Goal: Information Seeking & Learning: Check status

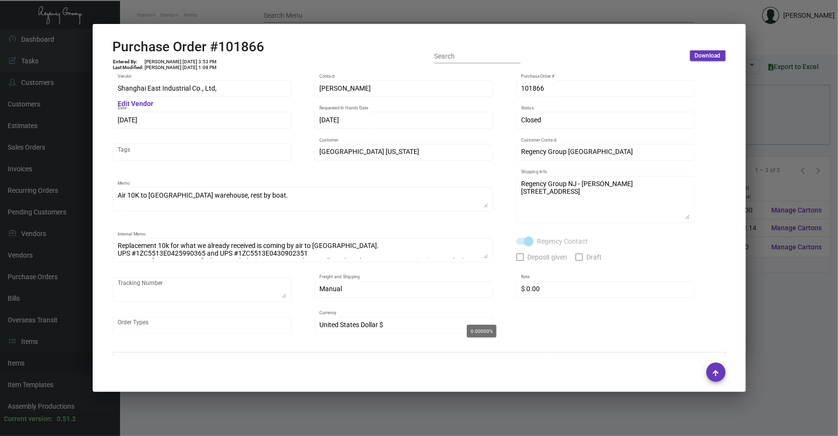
scroll to position [15, 0]
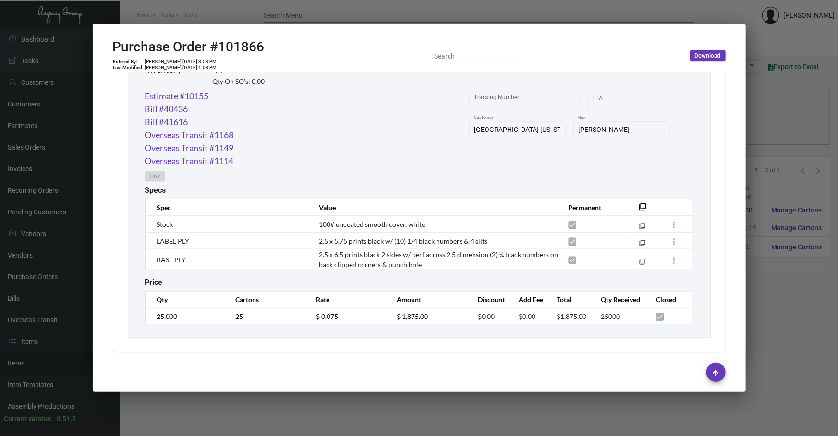
click at [766, 144] on div at bounding box center [419, 218] width 838 height 436
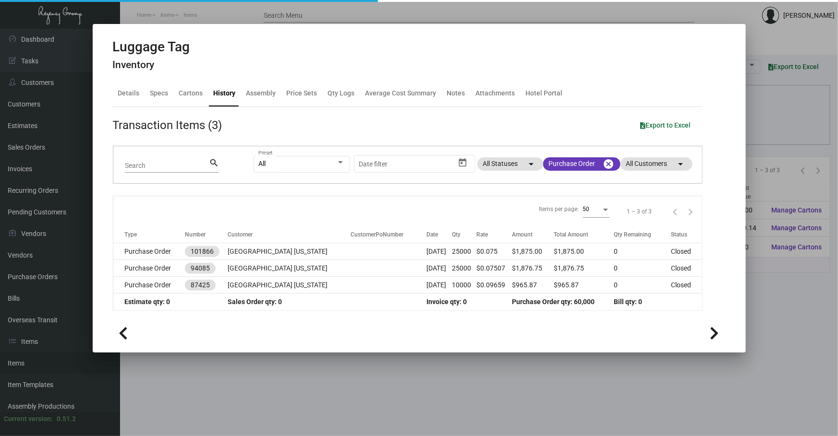
click at [766, 144] on div at bounding box center [419, 218] width 838 height 436
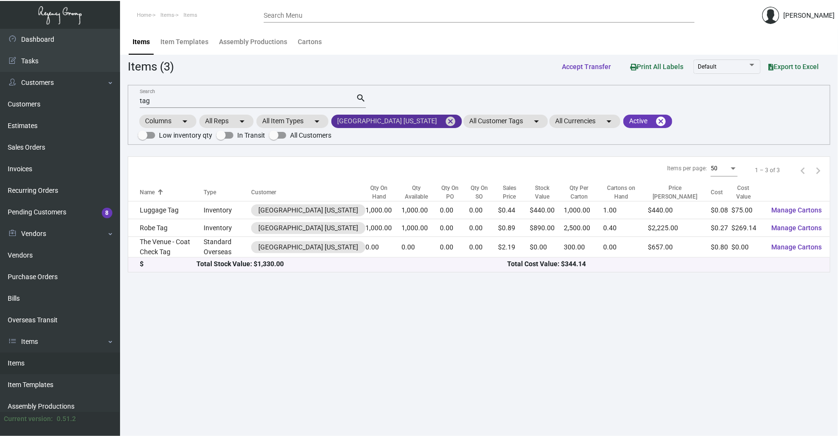
click at [444, 120] on mat-icon "cancel" at bounding box center [450, 122] width 12 height 12
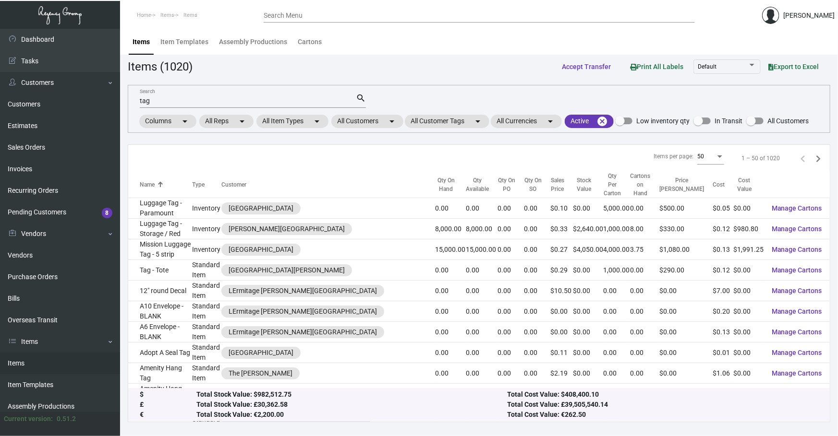
click at [301, 99] on input "tag" at bounding box center [248, 101] width 216 height 8
drag, startPoint x: 301, startPoint y: 99, endPoint x: 260, endPoint y: 92, distance: 41.3
click at [288, 98] on input "tag" at bounding box center [248, 101] width 216 height 8
type input "t"
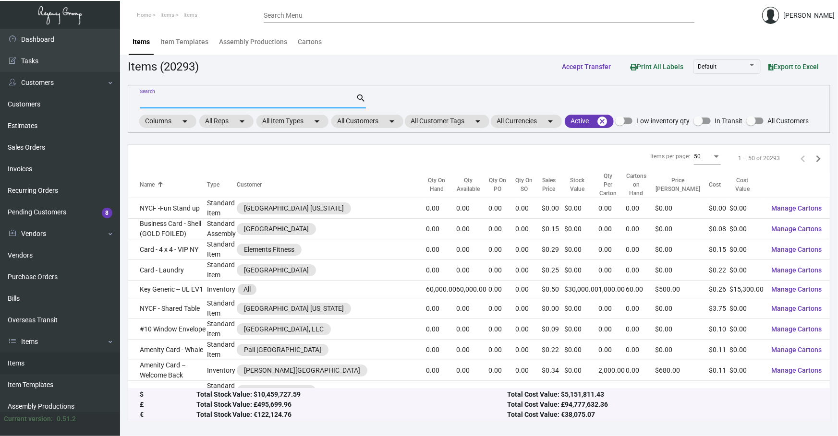
click at [353, 129] on div "Search search Columns arrow_drop_down All Reps arrow_drop_down All Item Types a…" at bounding box center [479, 109] width 702 height 48
click at [354, 125] on mat-chip "All Customers arrow_drop_down" at bounding box center [367, 121] width 72 height 13
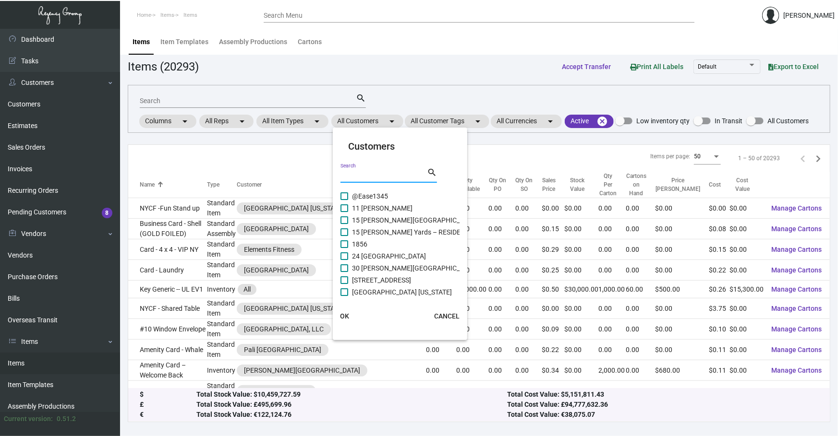
drag, startPoint x: 360, startPoint y: 174, endPoint x: 390, endPoint y: 158, distance: 34.1
click at [363, 173] on input "Search" at bounding box center [383, 176] width 86 height 8
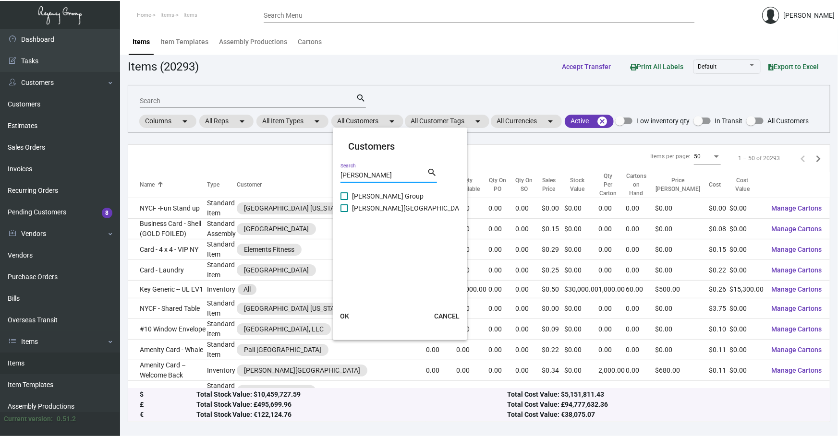
type input "[PERSON_NAME]"
click at [393, 211] on span "[PERSON_NAME][GEOGRAPHIC_DATA]" at bounding box center [410, 209] width 116 height 12
click at [344, 212] on input "[PERSON_NAME][GEOGRAPHIC_DATA]" at bounding box center [344, 212] width 0 height 0
checkbox input "true"
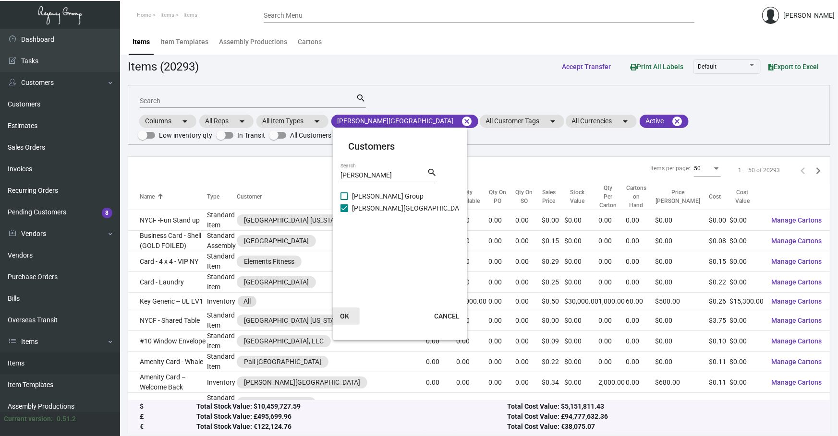
click at [355, 309] on button "OK" at bounding box center [344, 316] width 31 height 17
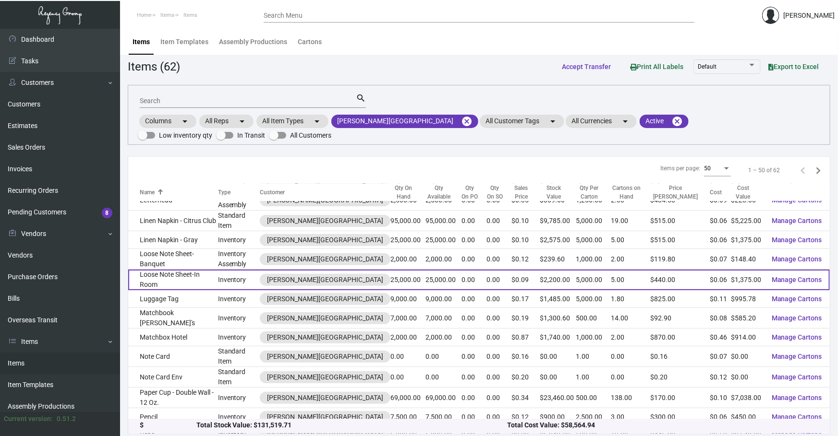
scroll to position [680, 0]
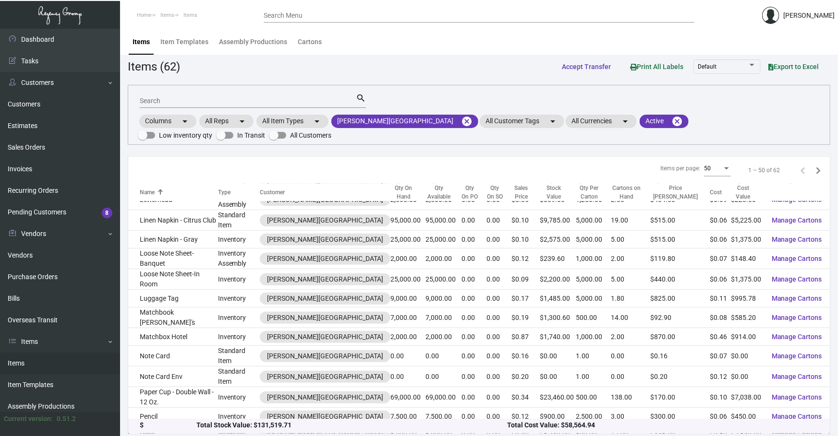
click at [203, 426] on td "Pens" at bounding box center [173, 435] width 90 height 18
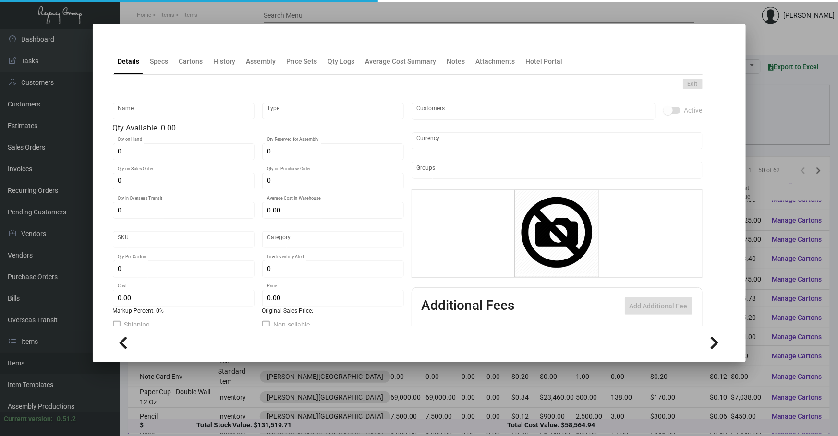
type input "Pens"
type input "Inventory"
type input "6,000"
type input "10,000"
type input "$ 0.59"
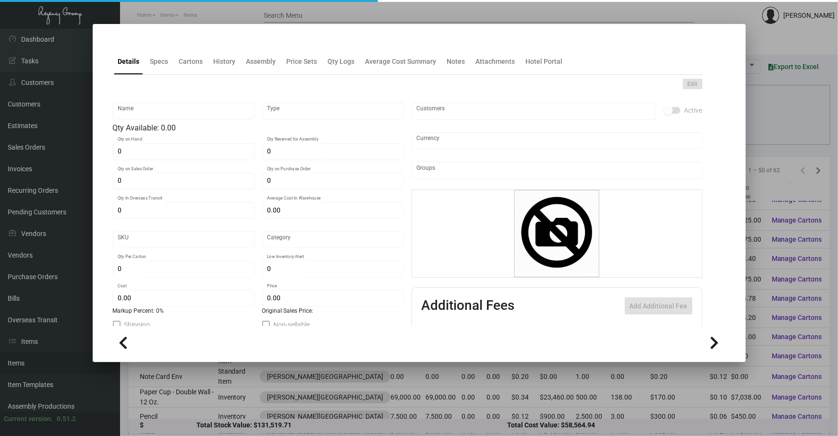
type input "1073"
type input "Standard"
type input "500"
type input "3,000"
type input "$ 0.59"
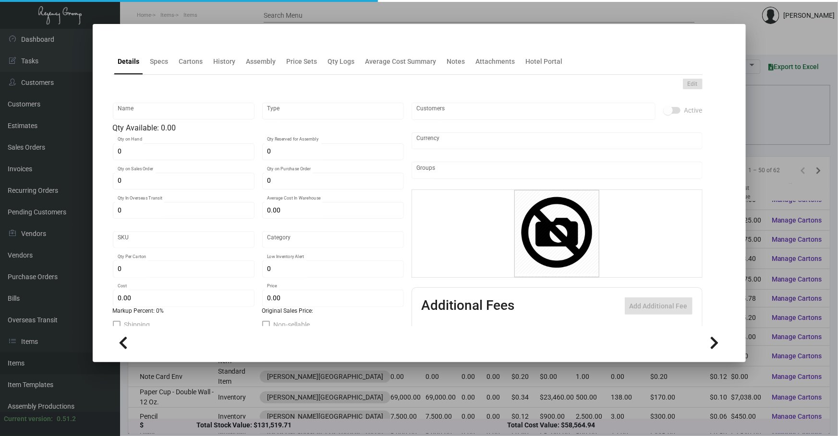
type input "$ 0.89"
type textarea "Pens: custom gray color painted aluminum barrels, shining chrome metal plated p…"
checkbox input "true"
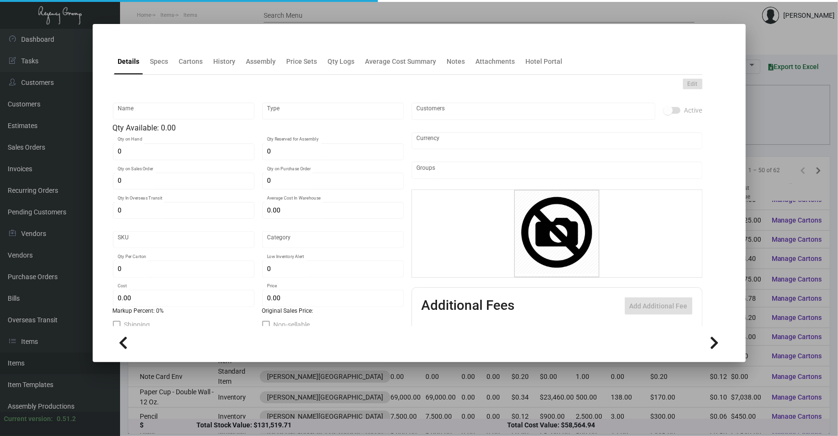
type input "United States Dollar $"
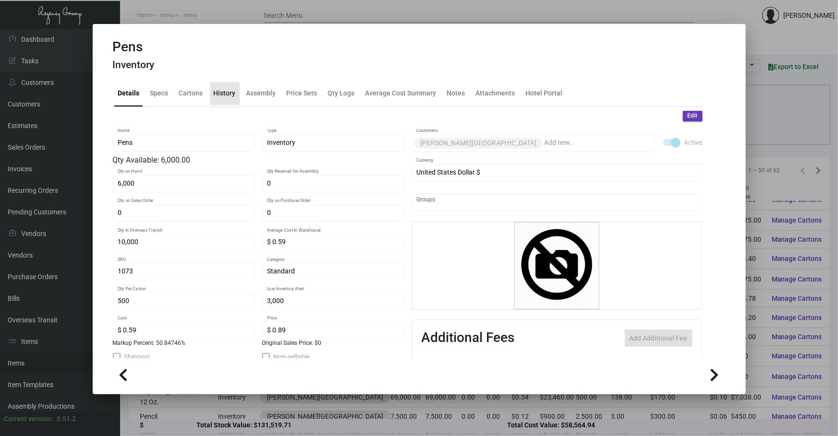
click at [223, 96] on div "History" at bounding box center [225, 93] width 22 height 10
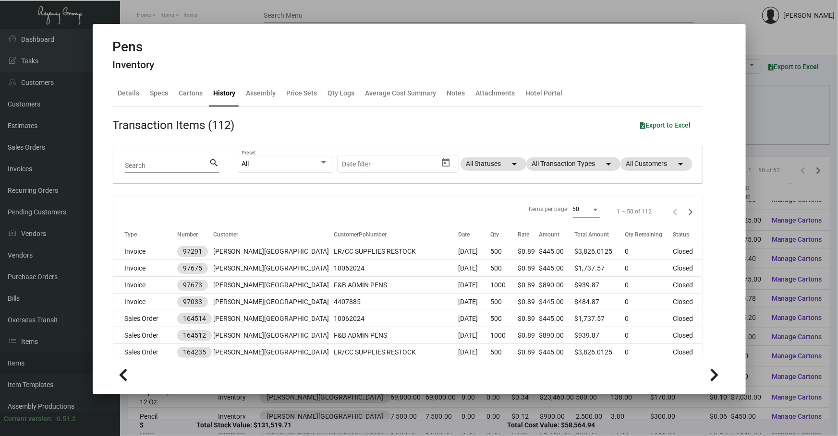
click at [563, 172] on div "All Preset Start date – Date filter All Statuses arrow_drop_down All Transactio…" at bounding box center [464, 164] width 454 height 37
click at [563, 165] on mat-chip "All Transaction Types arrow_drop_down" at bounding box center [573, 163] width 94 height 13
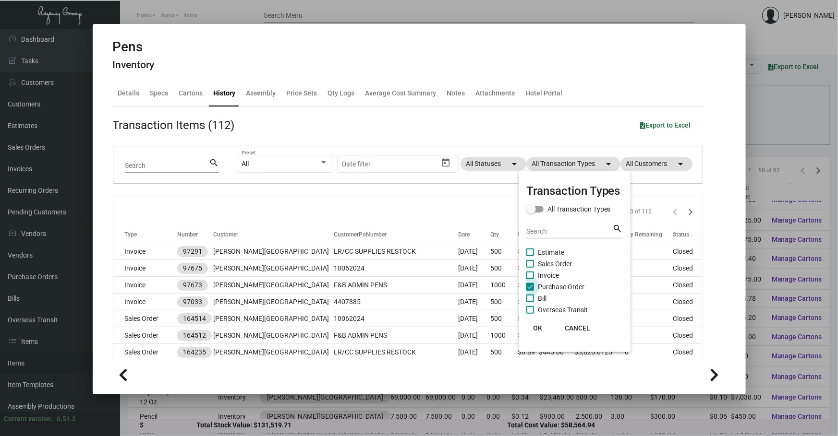
click at [551, 286] on span "Purchase Order" at bounding box center [561, 287] width 47 height 12
click at [530, 291] on input "Purchase Order" at bounding box center [529, 291] width 0 height 0
click at [551, 286] on span "Purchase Order" at bounding box center [561, 287] width 47 height 12
click at [530, 291] on input "Purchase Order" at bounding box center [529, 291] width 0 height 0
checkbox input "true"
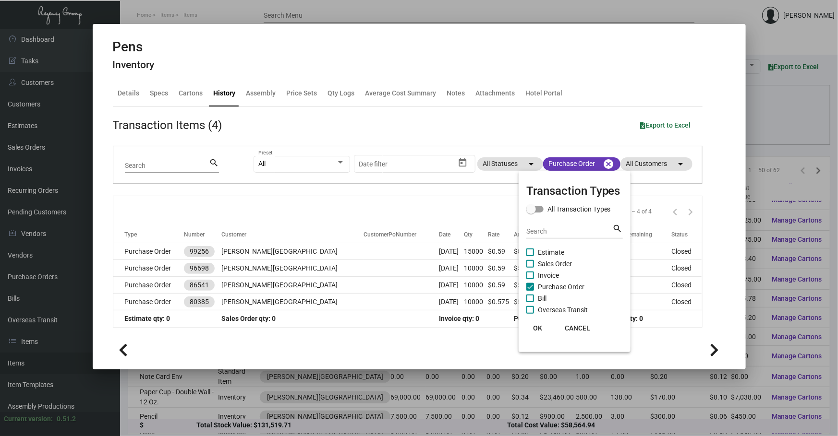
click at [379, 253] on div at bounding box center [419, 218] width 838 height 436
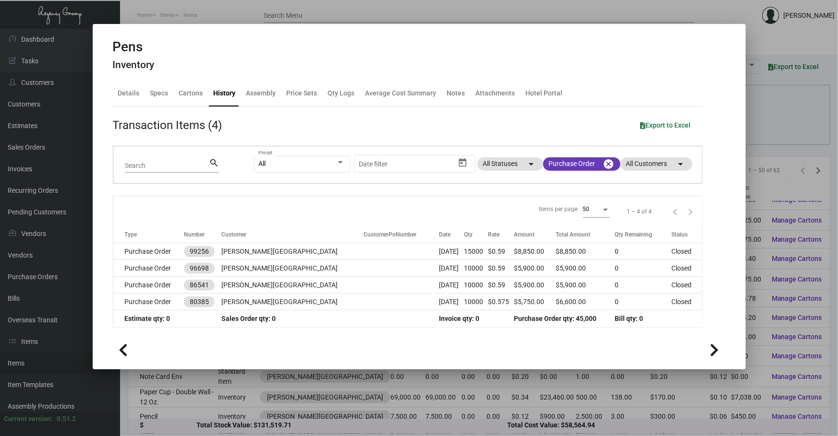
click at [379, 253] on td at bounding box center [400, 251] width 75 height 17
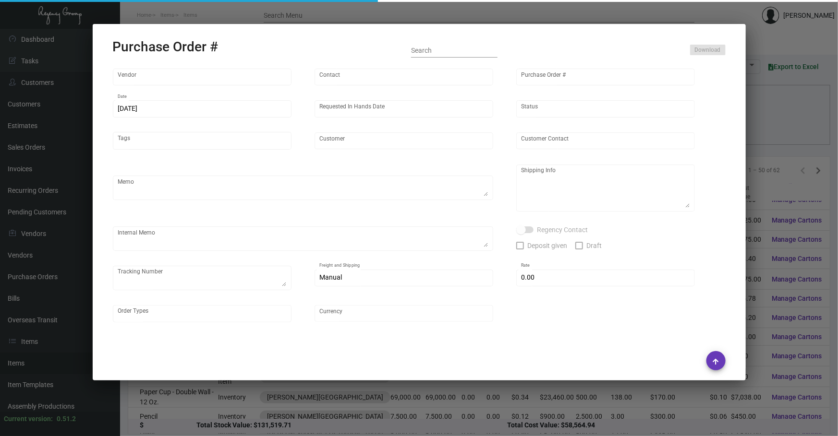
type input "Prostar - Pens"
type input "[PERSON_NAME]"
type input "99256"
type input "[DATE]"
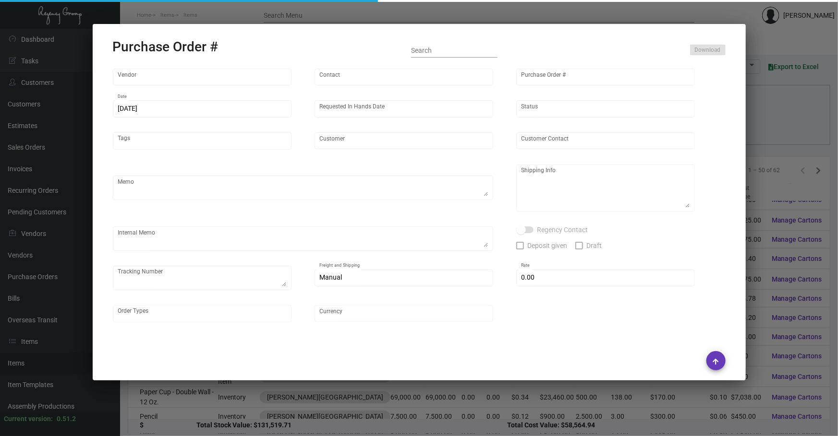
type input "[PERSON_NAME][GEOGRAPHIC_DATA]"
type textarea "Boat to [GEOGRAPHIC_DATA]"
type textarea "Regency Group NJ - [PERSON_NAME] [STREET_ADDRESS]"
checkbox input "true"
type input "$ 0.00"
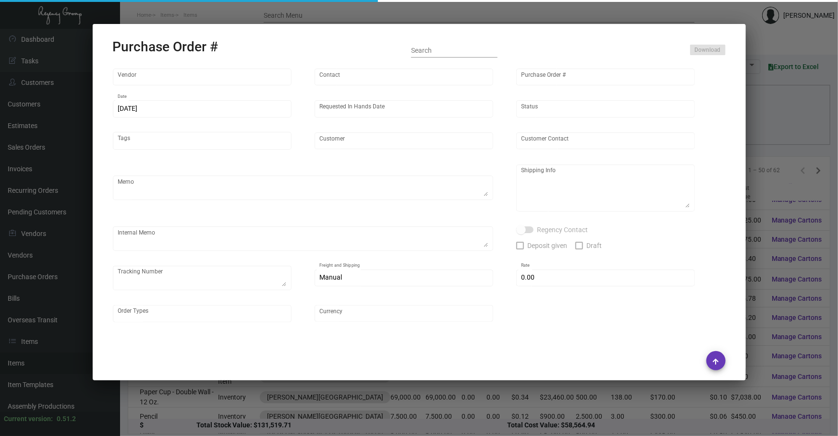
type input "United States Dollar $"
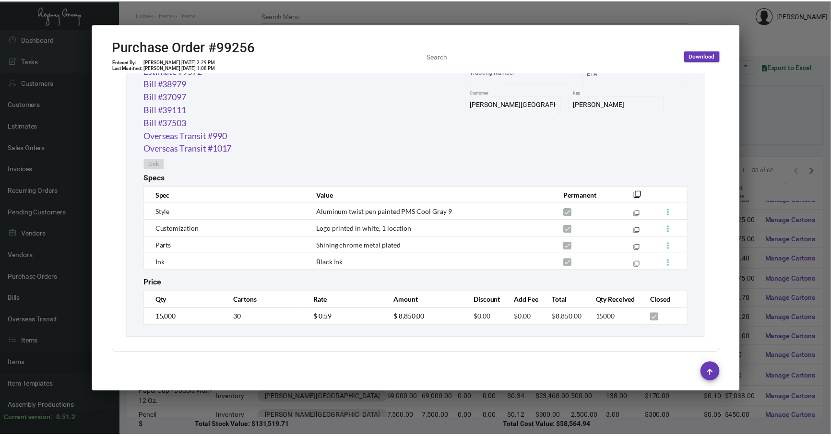
scroll to position [521, 0]
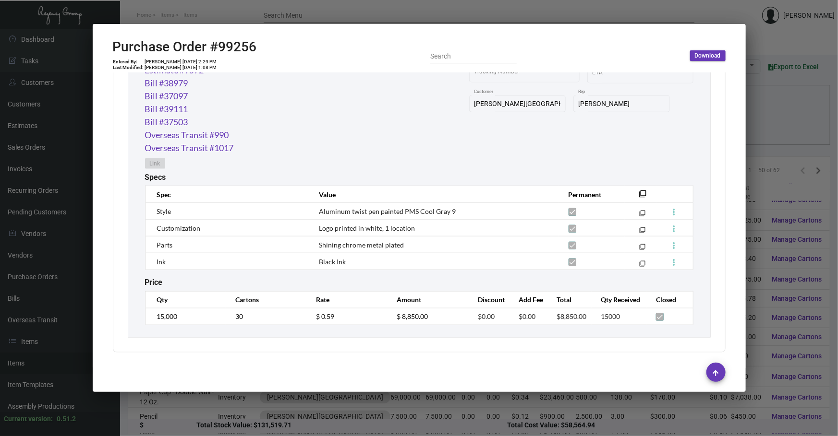
drag, startPoint x: 343, startPoint y: 418, endPoint x: 350, endPoint y: 416, distance: 8.0
click at [343, 418] on div at bounding box center [419, 218] width 838 height 436
click at [350, 416] on div at bounding box center [419, 218] width 838 height 436
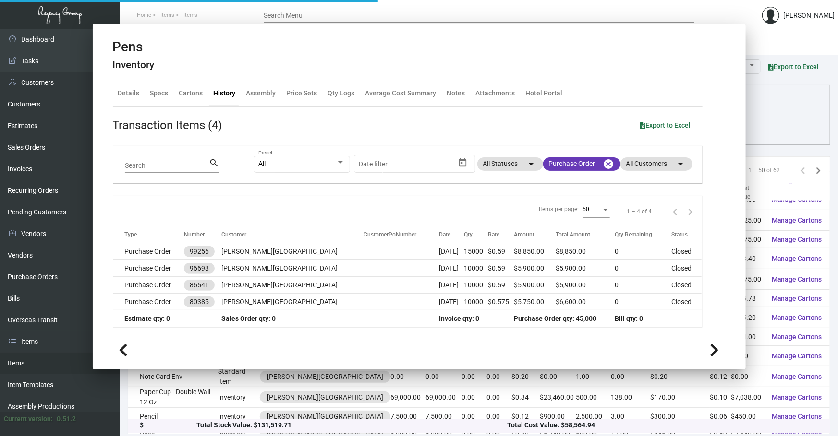
click at [350, 421] on div "Total Stock Value: $131,519.71" at bounding box center [351, 426] width 311 height 10
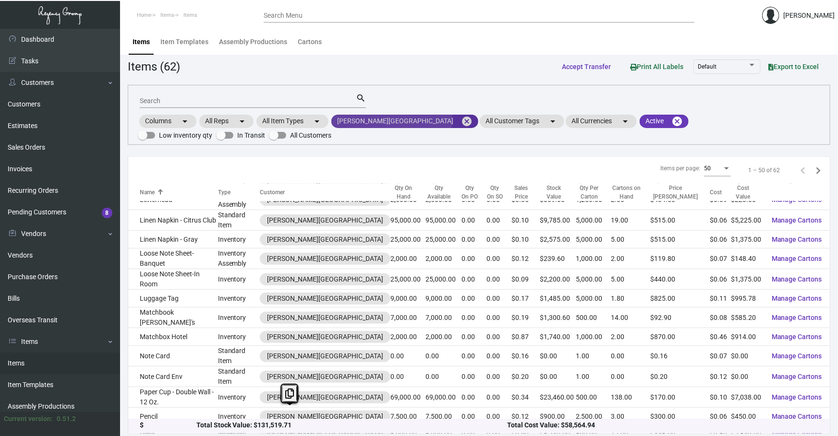
click at [461, 120] on mat-icon "cancel" at bounding box center [467, 122] width 12 height 12
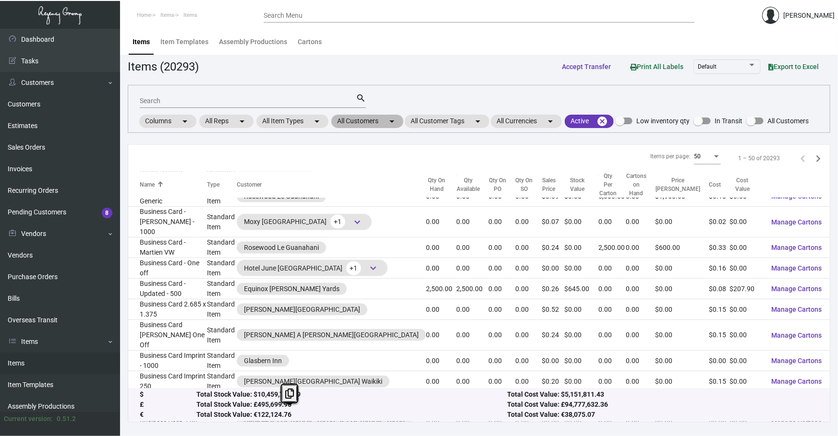
click at [349, 118] on mat-chip "All Customers arrow_drop_down" at bounding box center [367, 121] width 72 height 13
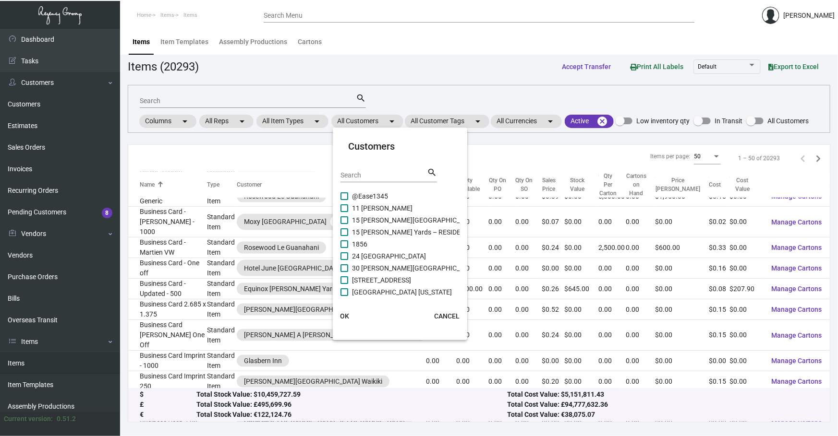
click at [346, 169] on div "Search" at bounding box center [383, 175] width 86 height 15
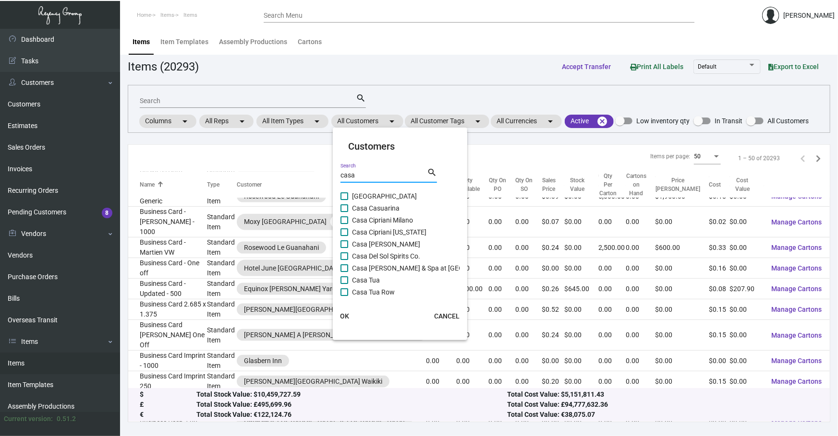
type input "casa"
click at [368, 232] on span "Casa Cipriani [US_STATE]" at bounding box center [389, 233] width 74 height 12
click at [344, 236] on input "Casa Cipriani [US_STATE]" at bounding box center [344, 236] width 0 height 0
checkbox input "true"
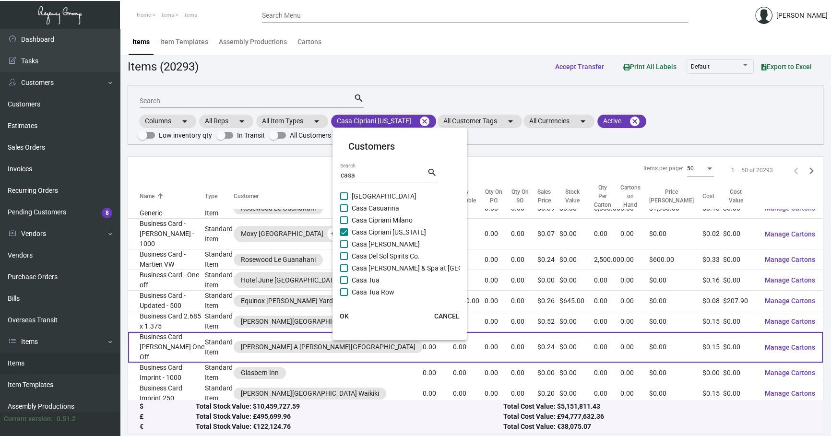
click at [341, 314] on span "OK" at bounding box center [344, 316] width 9 height 8
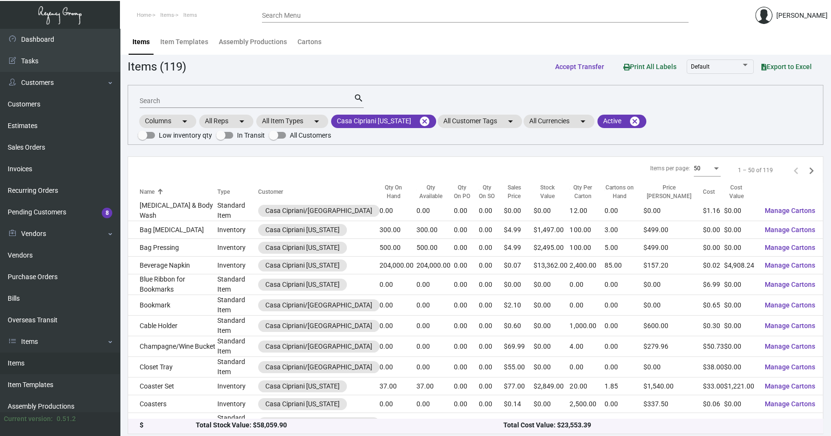
scroll to position [83, 0]
click at [417, 132] on div "Columns arrow_drop_down All Reps arrow_drop_down All Item Types arrow_drop_down…" at bounding box center [476, 127] width 676 height 28
click at [419, 120] on mat-icon "cancel" at bounding box center [425, 122] width 12 height 12
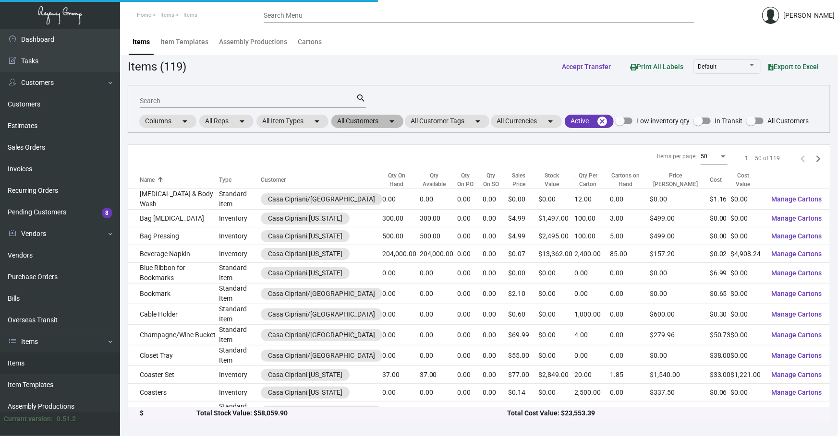
click at [382, 119] on mat-chip "All Customers arrow_drop_down" at bounding box center [367, 121] width 72 height 13
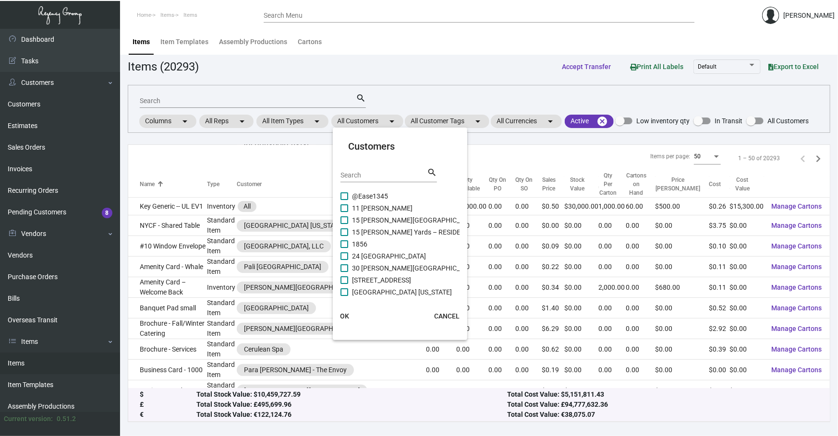
click at [350, 168] on div "Search" at bounding box center [383, 175] width 86 height 15
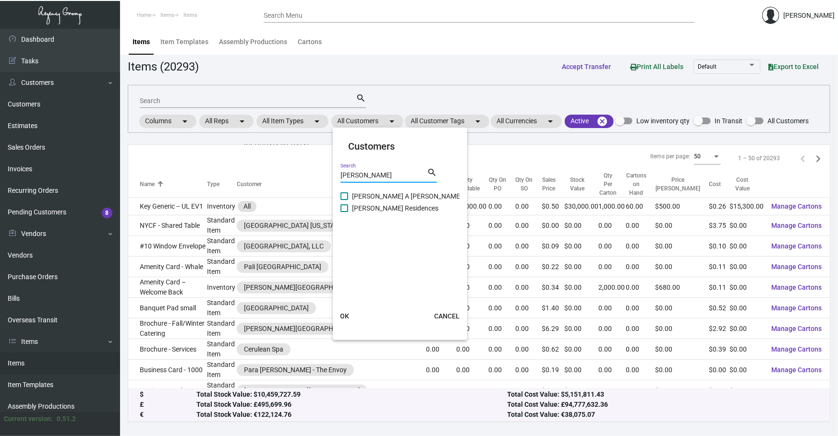
type input "[PERSON_NAME]"
click at [377, 197] on span "[PERSON_NAME] A [PERSON_NAME][GEOGRAPHIC_DATA]" at bounding box center [439, 197] width 175 height 12
click at [344, 200] on input "[PERSON_NAME] A [PERSON_NAME][GEOGRAPHIC_DATA]" at bounding box center [344, 200] width 0 height 0
checkbox input "true"
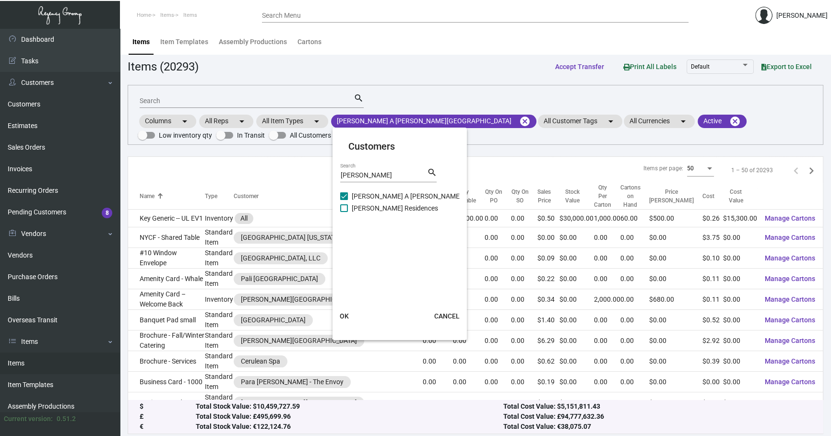
click at [348, 316] on span "OK" at bounding box center [344, 316] width 9 height 8
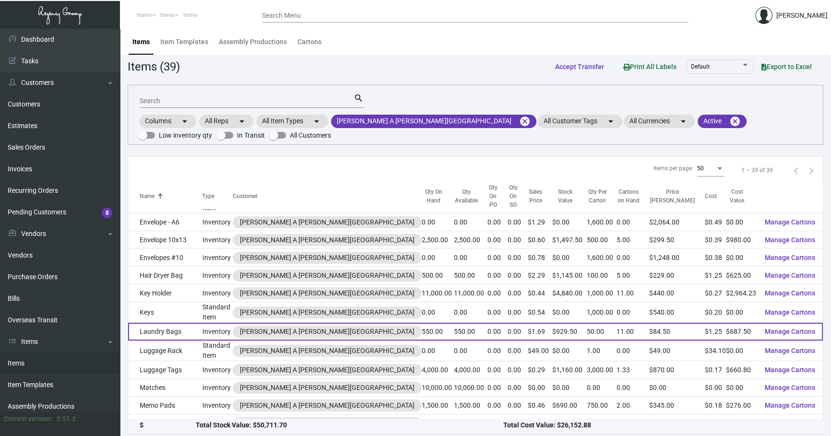
scroll to position [331, 0]
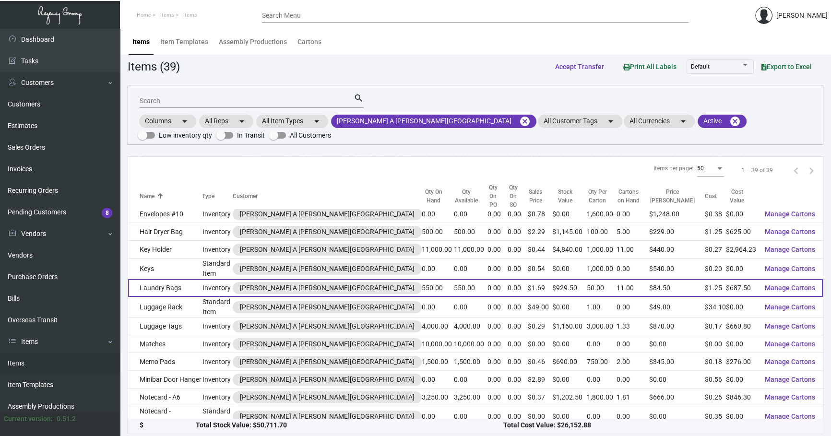
click at [202, 279] on td "Laundry Bags" at bounding box center [165, 288] width 74 height 18
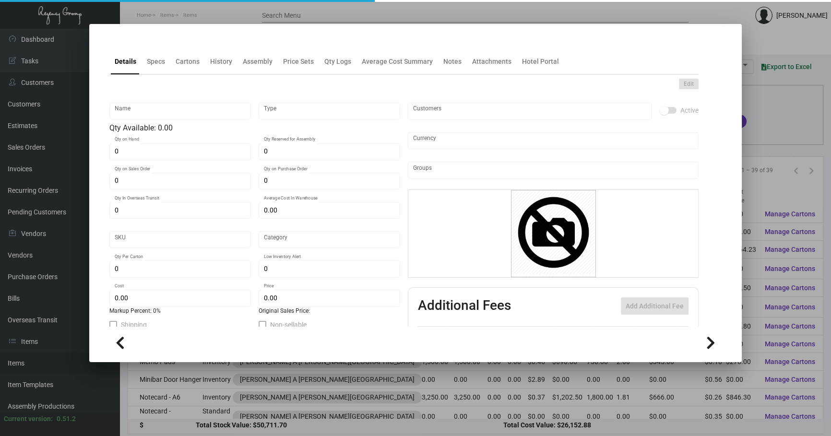
type input "Laundry Bags"
type input "Inventory"
type input "550"
type input "$ 0.00"
type input "702"
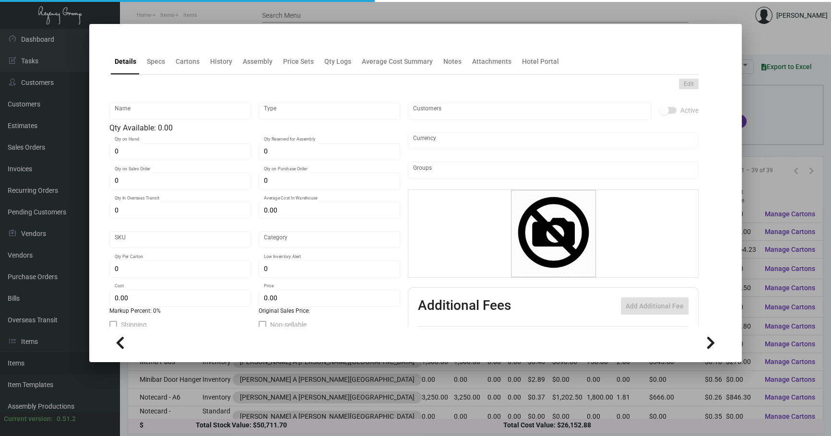
type input "Standard"
type input "50"
type input "$ 1.25"
type input "$ 1.69"
type textarea "[PERSON_NAME] Laundry Bags: Size 18" X 24" made of 12oz. Natural Canvas Materia…"
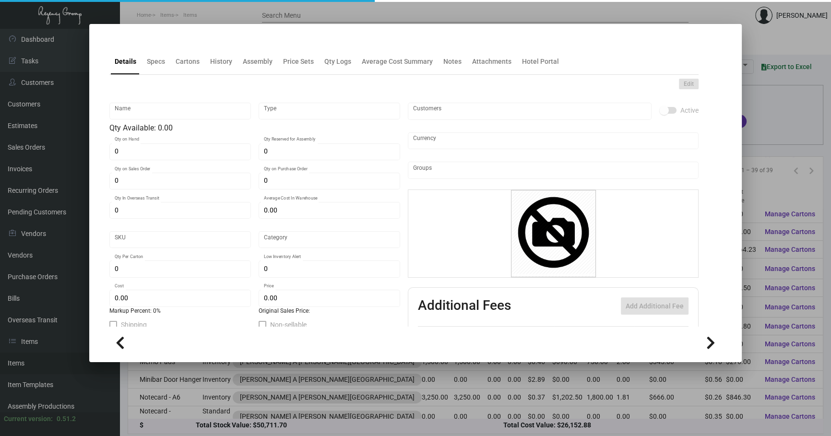
type textarea "[PERSON_NAME] Laundry Bags: Size 18" X 24" made of 12oz. Natural Canvas Materia…"
checkbox input "true"
type input "United States Dollar $"
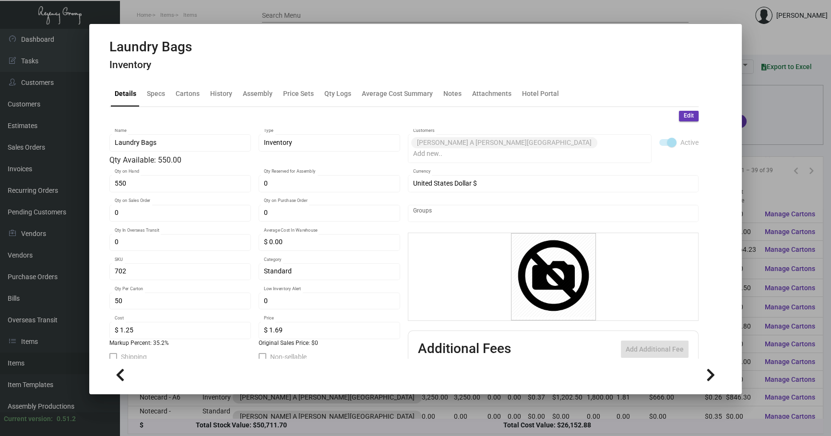
click at [228, 78] on mat-tab-group "Details Specs Cartons History Assembly Price Sets Qty Logs Average Cost Summary…" at bounding box center [404, 217] width 612 height 284
click at [225, 93] on div "History" at bounding box center [221, 93] width 22 height 10
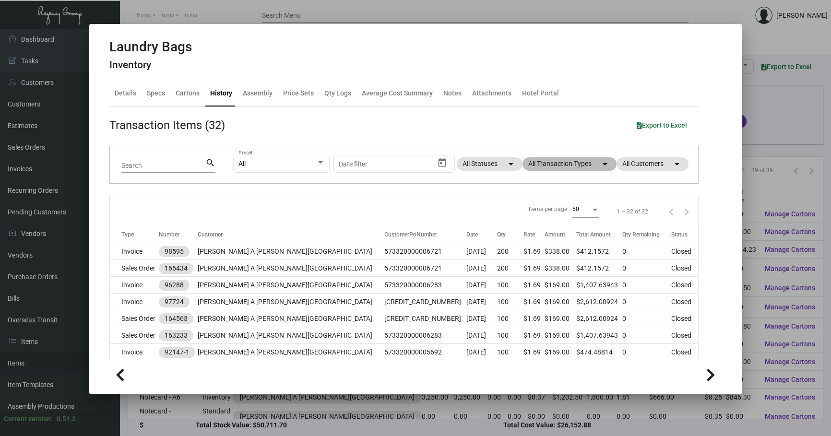
click at [575, 165] on mat-chip "All Transaction Types arrow_drop_down" at bounding box center [570, 163] width 94 height 13
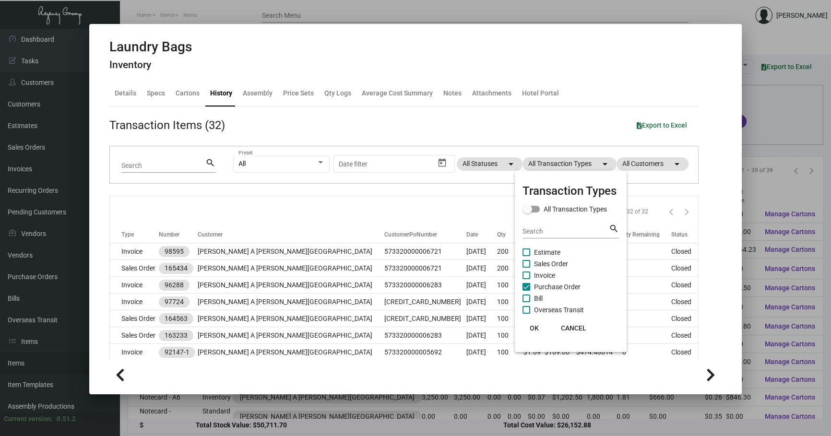
click at [563, 286] on span "Purchase Order" at bounding box center [557, 287] width 47 height 12
click at [527, 291] on input "Purchase Order" at bounding box center [526, 291] width 0 height 0
click at [563, 286] on span "Purchase Order" at bounding box center [557, 287] width 47 height 12
click at [527, 291] on input "Purchase Order" at bounding box center [526, 291] width 0 height 0
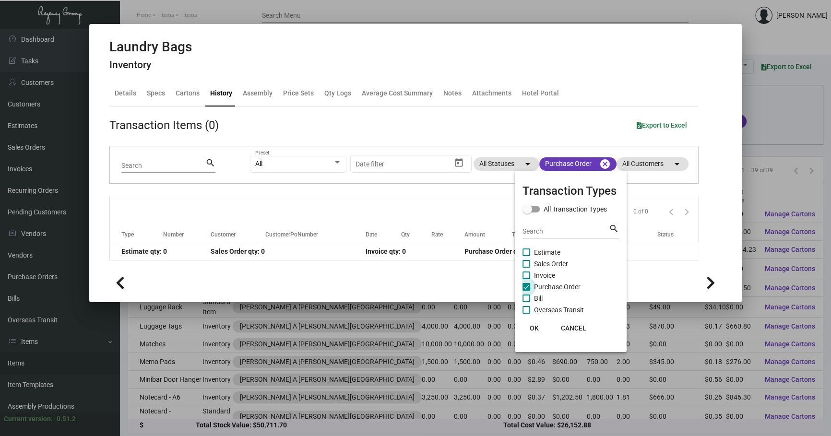
click at [552, 288] on span "Purchase Order" at bounding box center [557, 287] width 47 height 12
click at [527, 291] on input "Purchase Order" at bounding box center [526, 291] width 0 height 0
checkbox input "false"
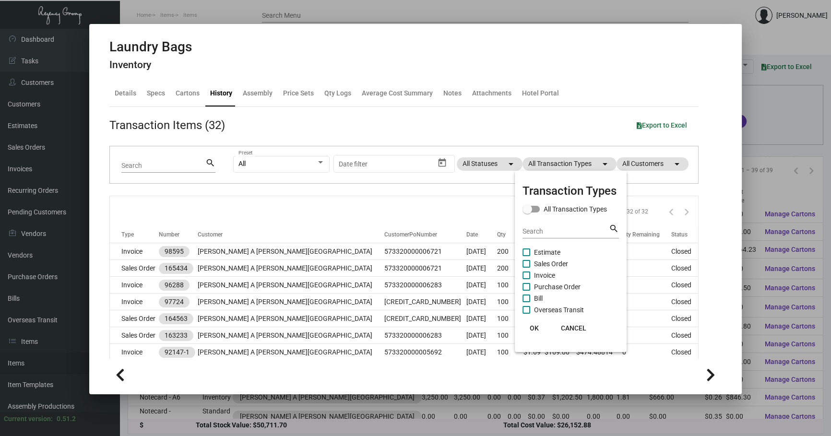
click at [154, 90] on div at bounding box center [415, 218] width 831 height 436
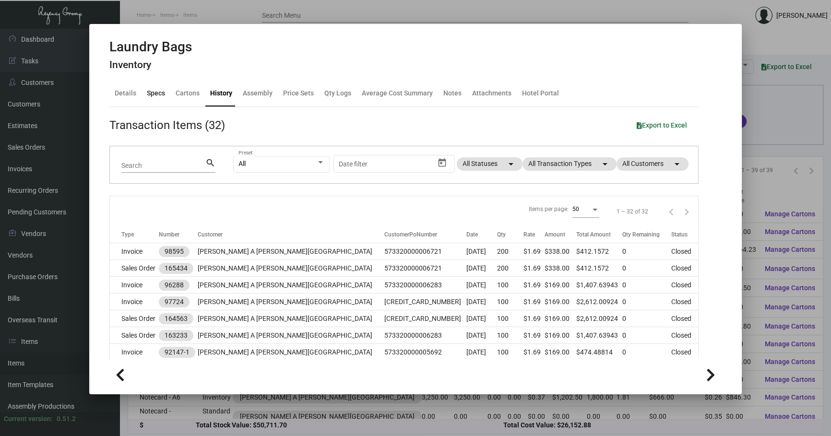
click at [160, 93] on div "Specs" at bounding box center [156, 93] width 18 height 10
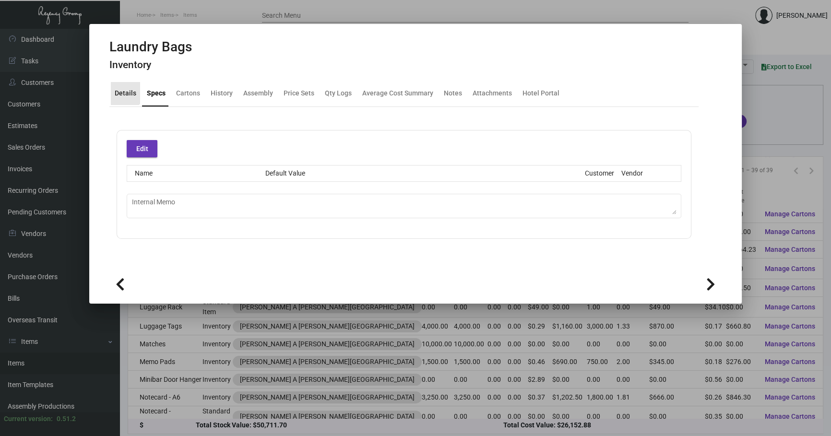
click at [122, 88] on div "Details" at bounding box center [126, 93] width 22 height 10
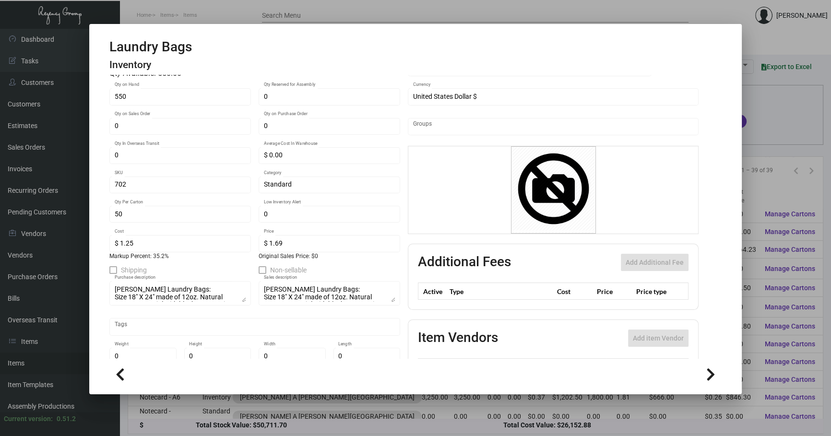
scroll to position [120, 0]
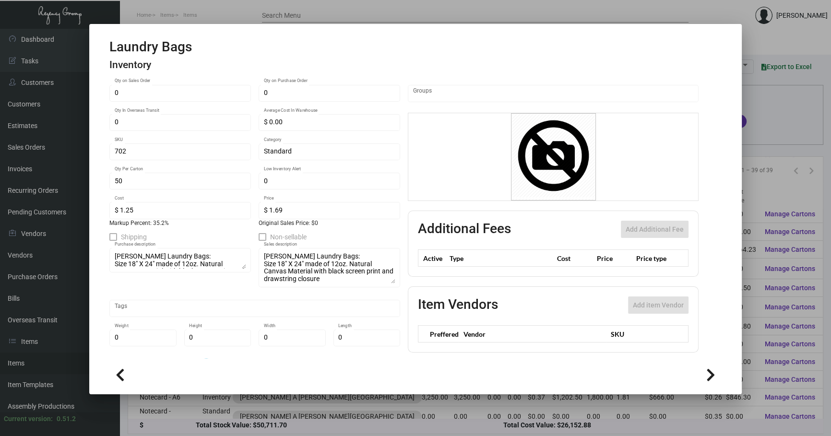
click at [751, 144] on div at bounding box center [415, 218] width 831 height 436
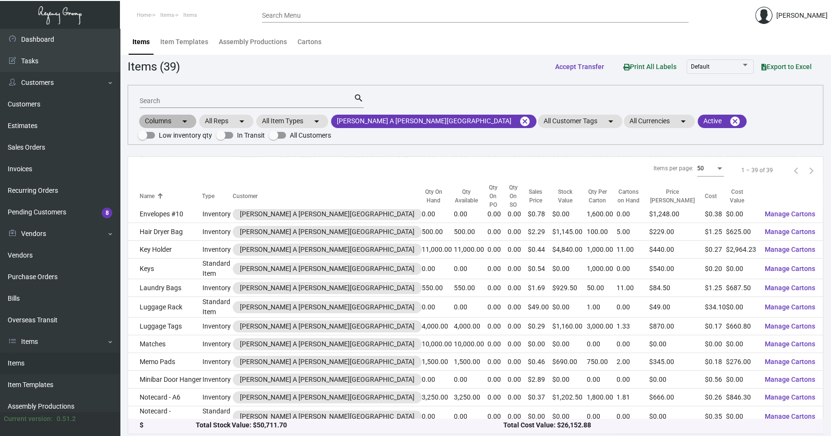
click at [748, 126] on div "Columns arrow_drop_down All Reps arrow_drop_down All Item Types arrow_drop_down…" at bounding box center [476, 127] width 676 height 28
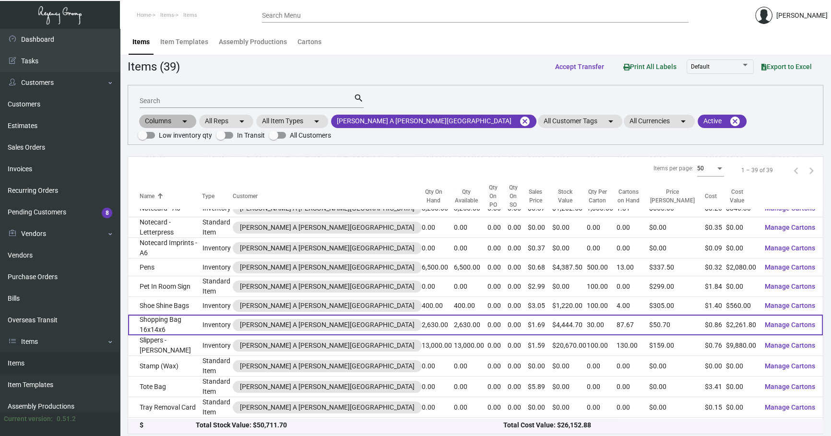
scroll to position [522, 0]
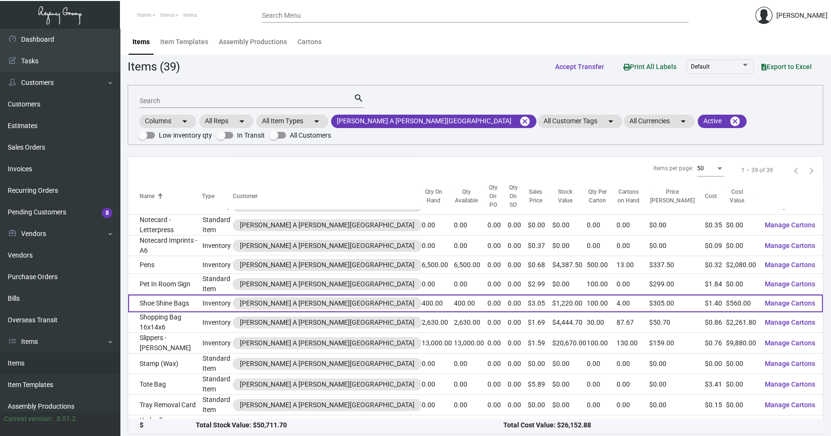
click at [198, 295] on td "Shoe Shine Bags" at bounding box center [165, 304] width 74 height 18
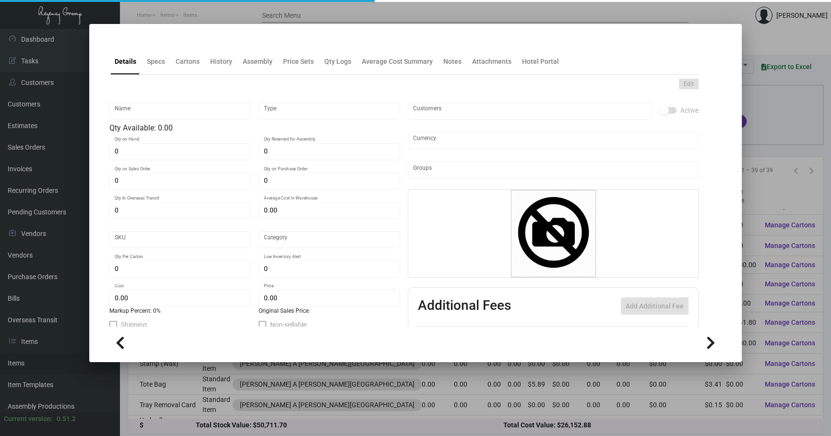
type input "Shoe Shine Bags"
type input "Inventory"
type input "400"
type input "$ 1.40"
type input "707"
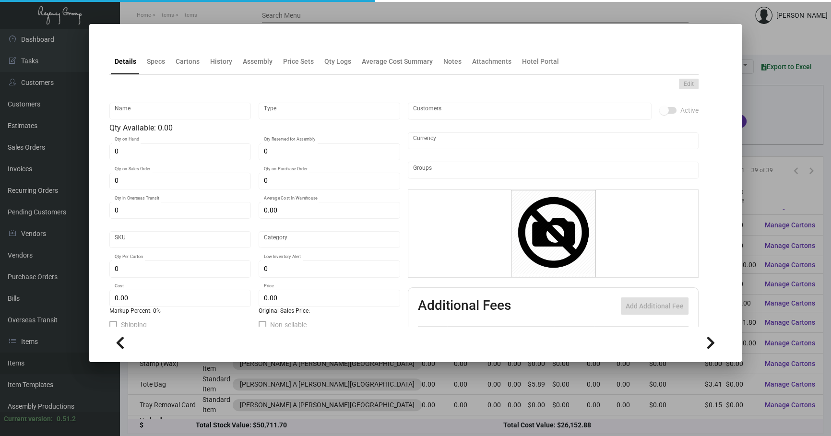
type input "Standard"
type input "100"
type input "$ 1.40"
type input "$ 3.05"
type textarea "[PERSON_NAME] Shoe Shine Bags: Size 13.5" X 15" made of 12oz. Natural Canvas Ma…"
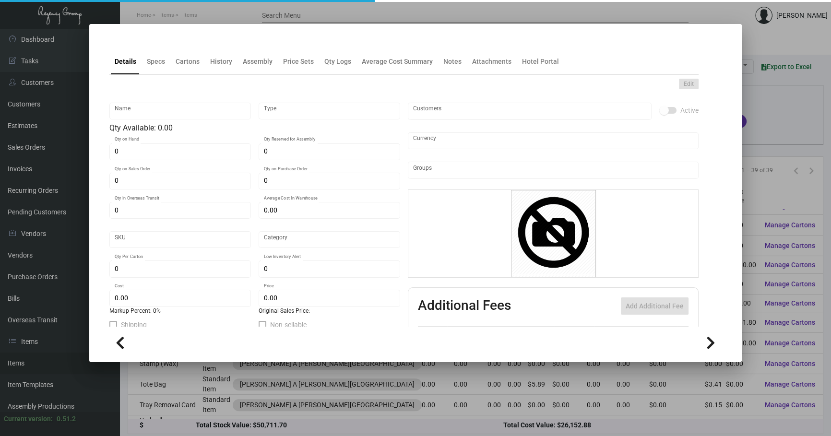
type textarea "[PERSON_NAME] Shoe Shine Bags: Size 13.5" X 15" made of 12oz. Natural Canvas Ma…"
checkbox input "true"
type input "United States Dollar $"
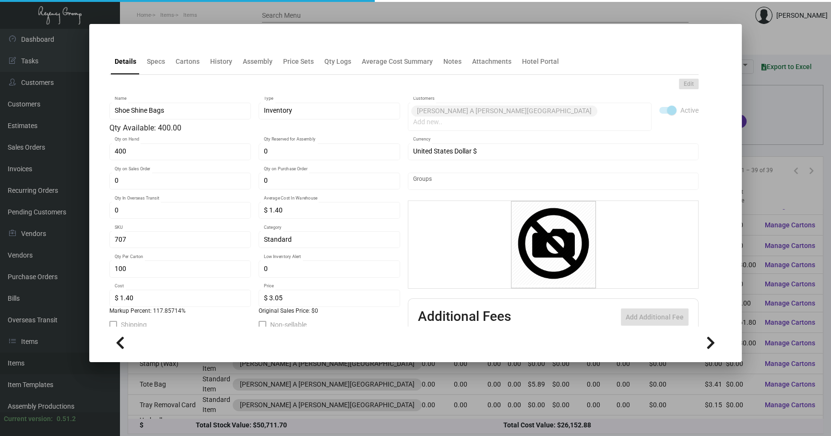
click at [223, 77] on div "Edit Shoe Shine Bags Name Inventory Type Qty Available: 400.00 400 Qty on Hand …" at bounding box center [403, 258] width 589 height 367
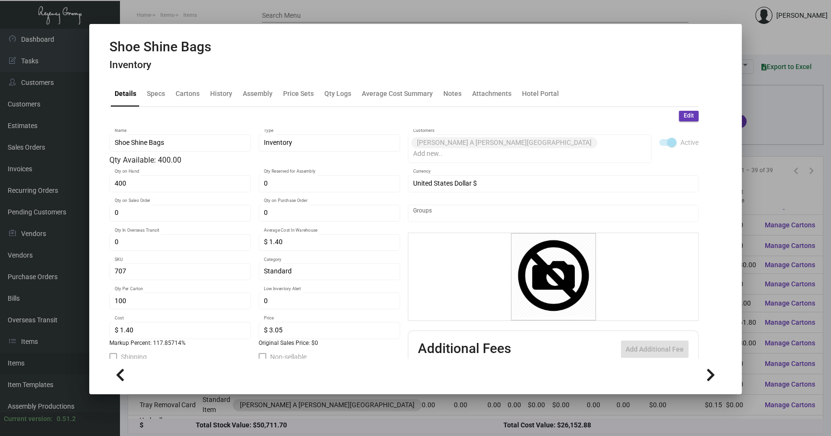
click at [221, 65] on div "Shoe Shine Bags Inventory" at bounding box center [415, 57] width 612 height 36
click at [224, 89] on div "History" at bounding box center [221, 93] width 22 height 10
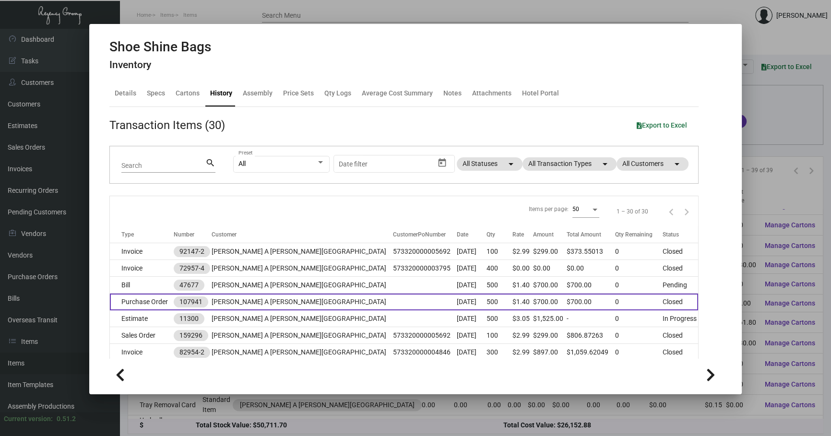
click at [393, 296] on td at bounding box center [425, 302] width 64 height 17
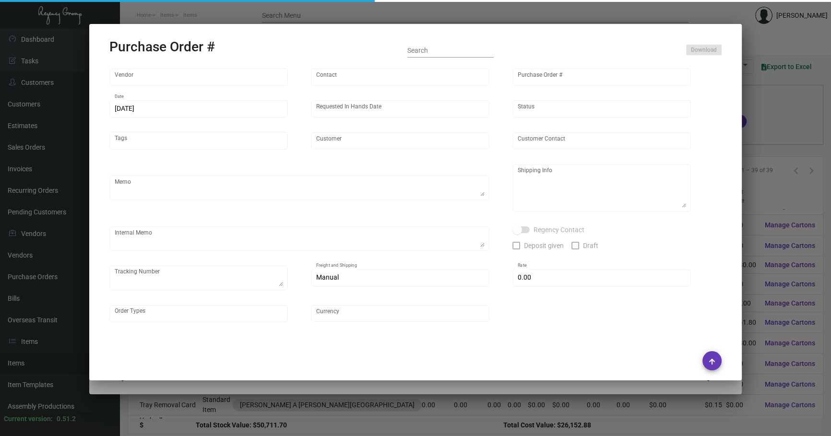
type input "Hangzhou [PERSON_NAME] Leisure Product Co. LTD"
type input "[PERSON_NAME]"
type input "107941"
type input "[DATE]"
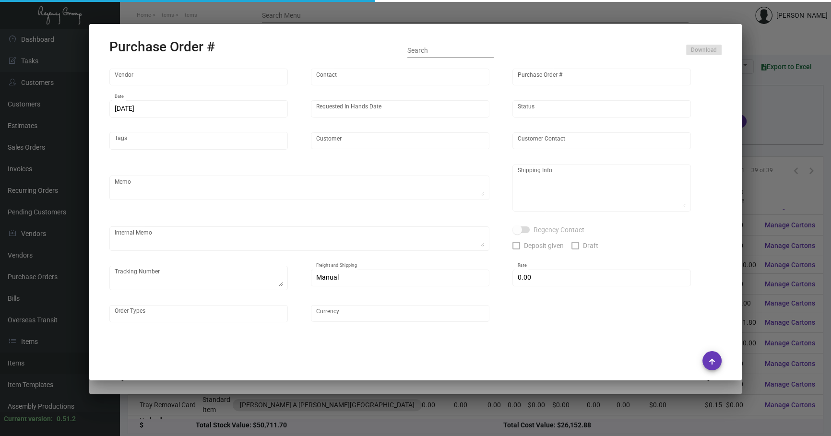
type input "[PERSON_NAME] A [PERSON_NAME][GEOGRAPHIC_DATA]"
type textarea "Please ship by boat to our NJ warehouse."
type textarea "Regency Group NJ - [PERSON_NAME] [STREET_ADDRESS]"
checkbox input "true"
type input "$ 0.00"
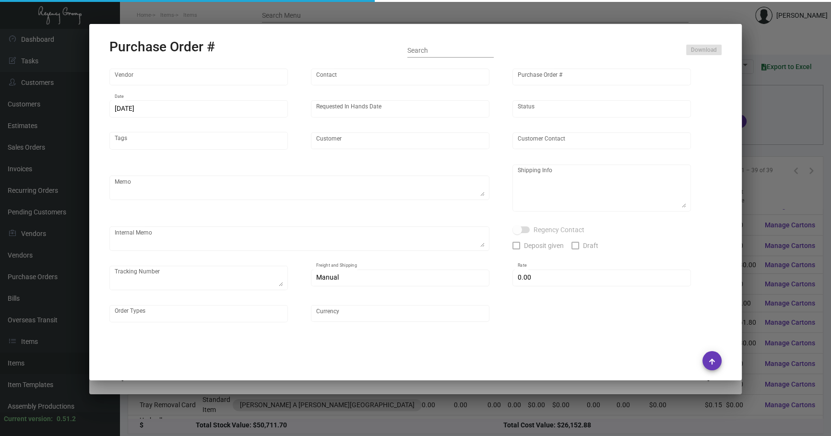
type input "United States Dollar $"
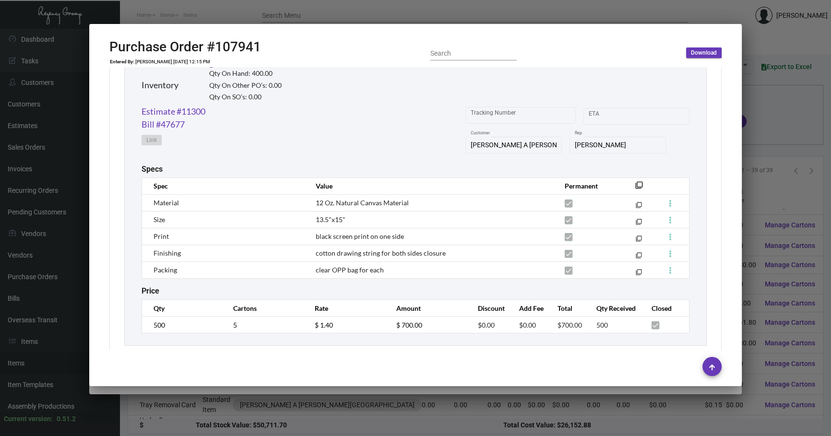
scroll to position [488, 0]
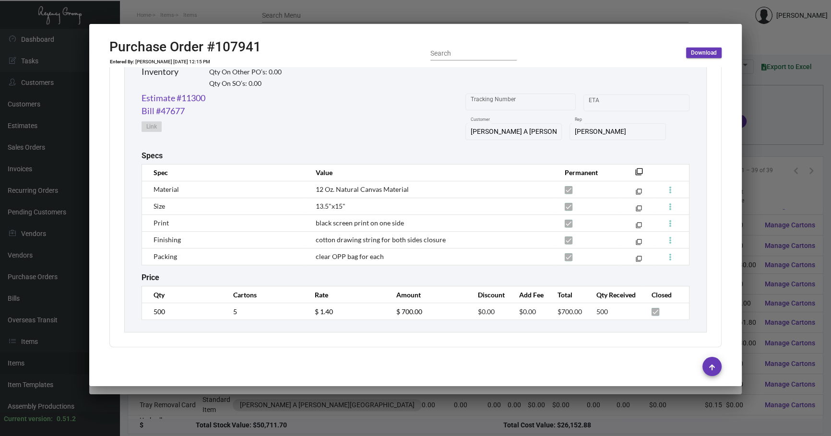
click at [228, 411] on div at bounding box center [415, 218] width 831 height 436
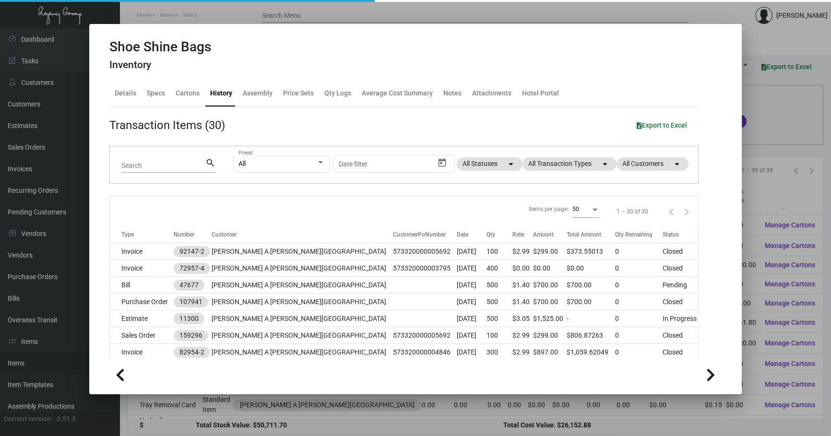
click at [228, 411] on div at bounding box center [415, 218] width 831 height 436
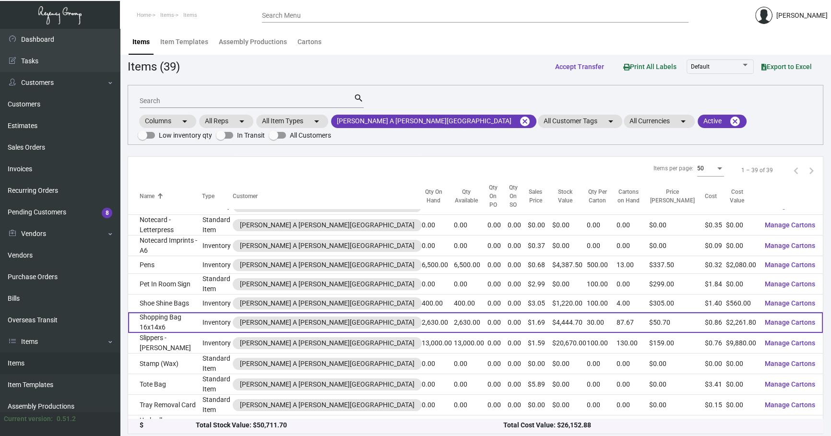
click at [223, 312] on td "Inventory" at bounding box center [217, 322] width 31 height 21
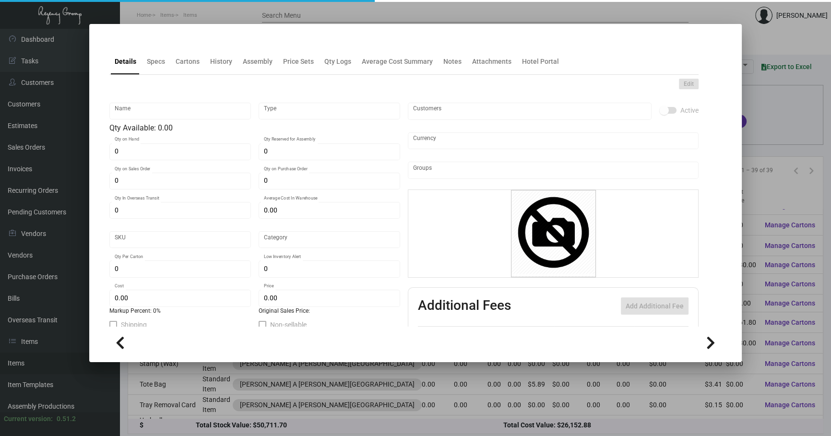
type input "Shopping Bag 16x14x6"
type input "Inventory"
type input "2,630"
type input "$ 0.00"
type input "708"
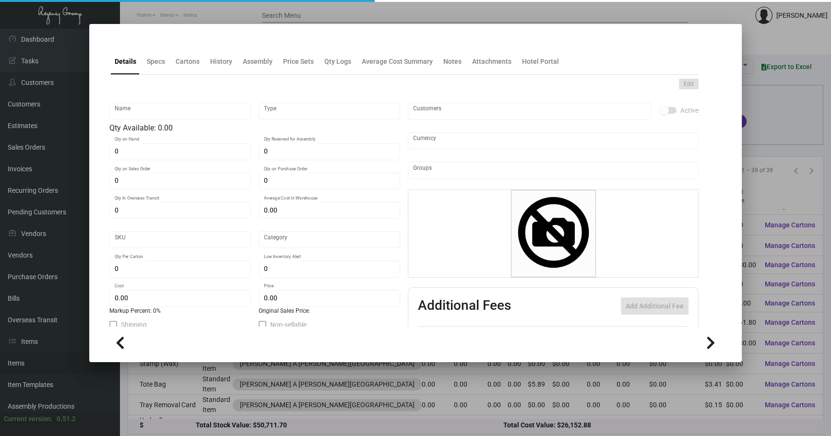
type input "Standard"
type input "30"
type input "1,000"
type input "$ 0.86"
type input "$ 1.69"
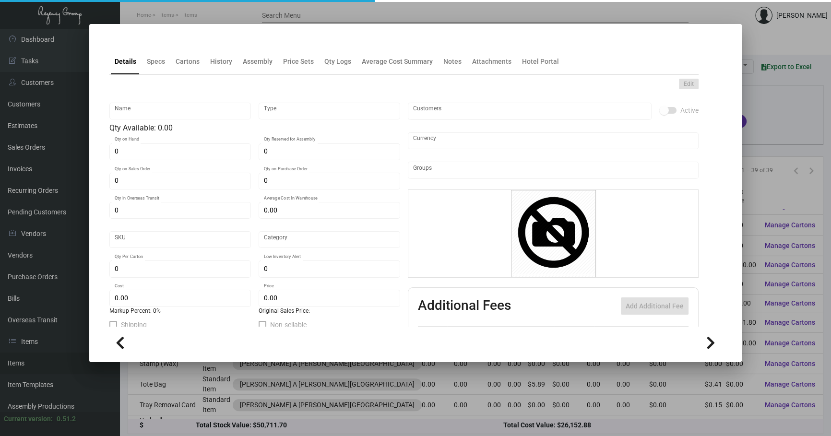
type textarea "Shopping Bag heavy Kraft Stock: Size 16” x 14” x 6” inches, Black custom thick …"
type textarea "Shopping Bag heavy Kraft Stock: Size 16x14x6 inches, Black custom thick materia…"
checkbox input "true"
type input "United States Dollar $"
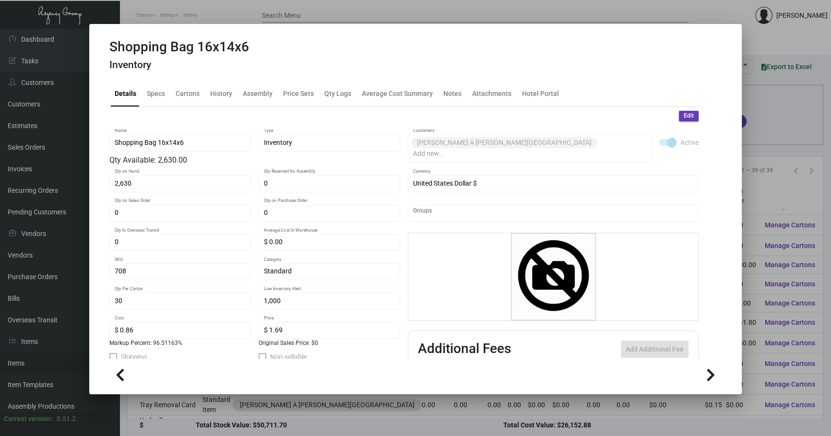
click at [215, 58] on div "Shopping Bag 16x14x6 Inventory" at bounding box center [179, 57] width 140 height 36
click at [216, 93] on div "History" at bounding box center [221, 93] width 22 height 10
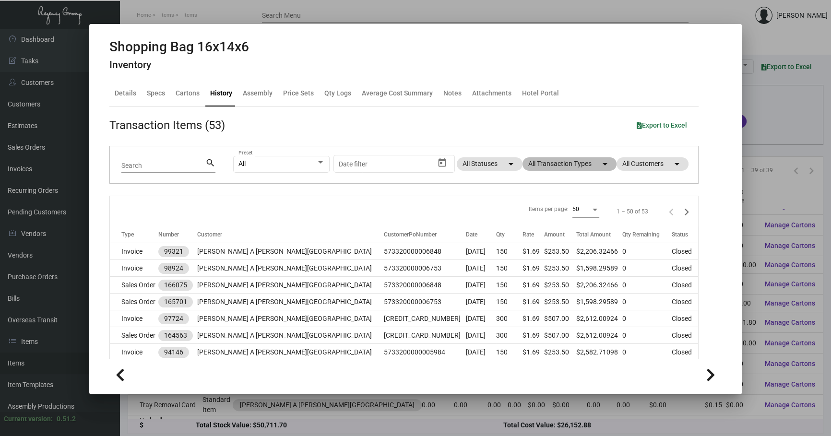
click at [581, 161] on mat-chip "All Transaction Types arrow_drop_down" at bounding box center [570, 163] width 94 height 13
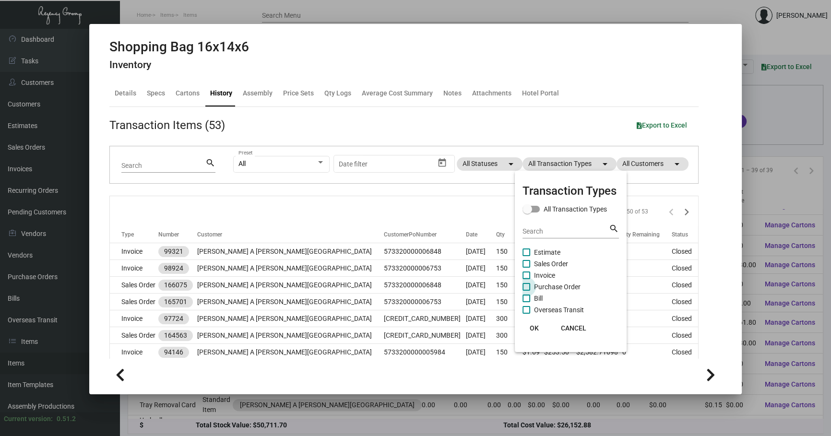
click at [562, 285] on span "Purchase Order" at bounding box center [557, 287] width 47 height 12
click at [527, 291] on input "Purchase Order" at bounding box center [526, 291] width 0 height 0
checkbox input "true"
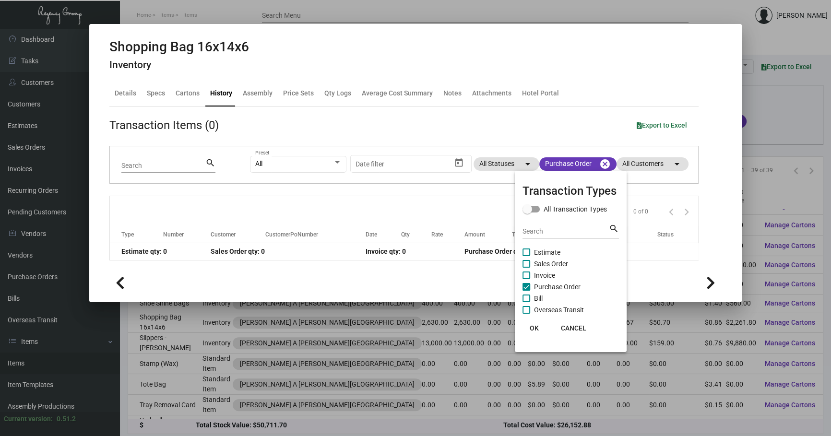
click at [412, 197] on div at bounding box center [415, 218] width 831 height 436
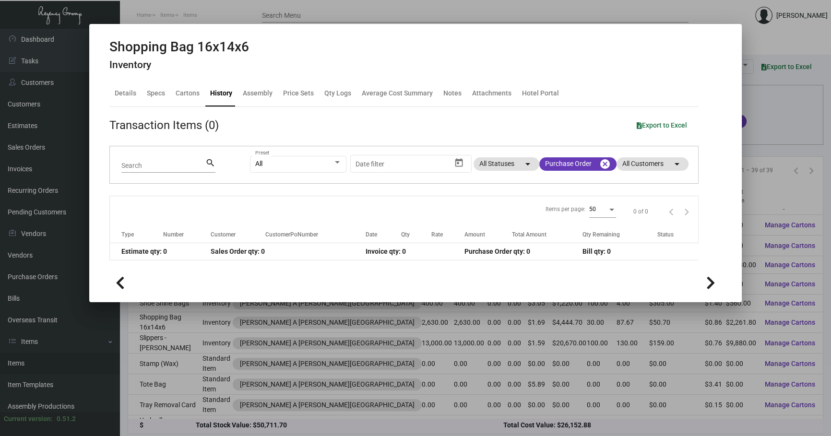
click at [323, 413] on div at bounding box center [415, 218] width 831 height 436
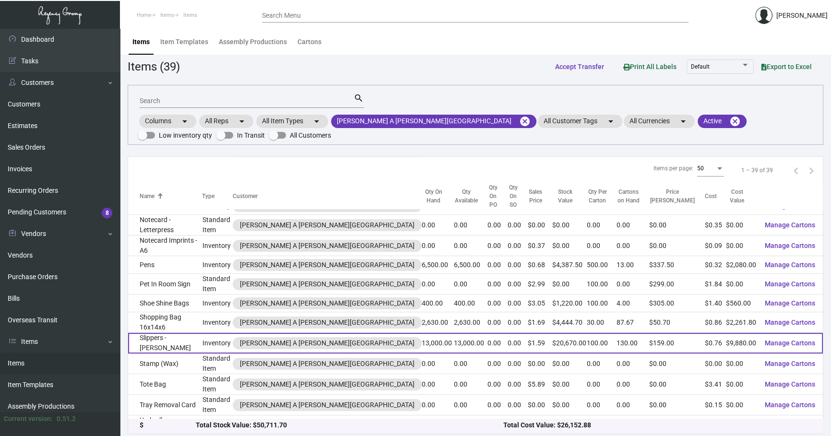
click at [184, 333] on td "Slippers - [PERSON_NAME]" at bounding box center [165, 343] width 74 height 21
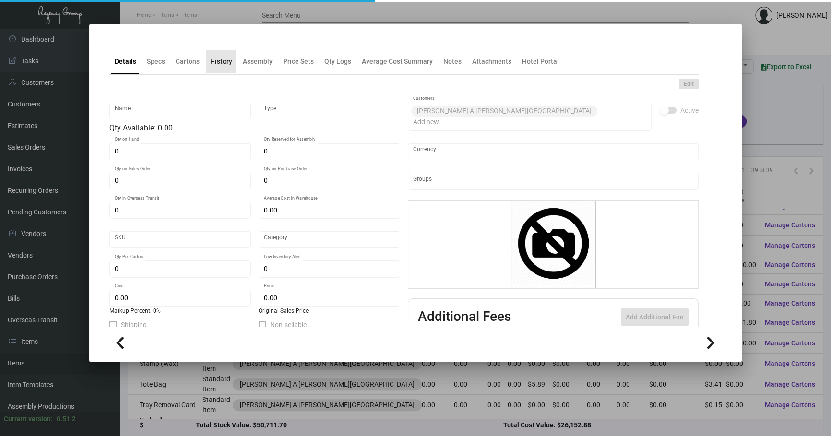
click at [225, 67] on div "History" at bounding box center [221, 61] width 30 height 23
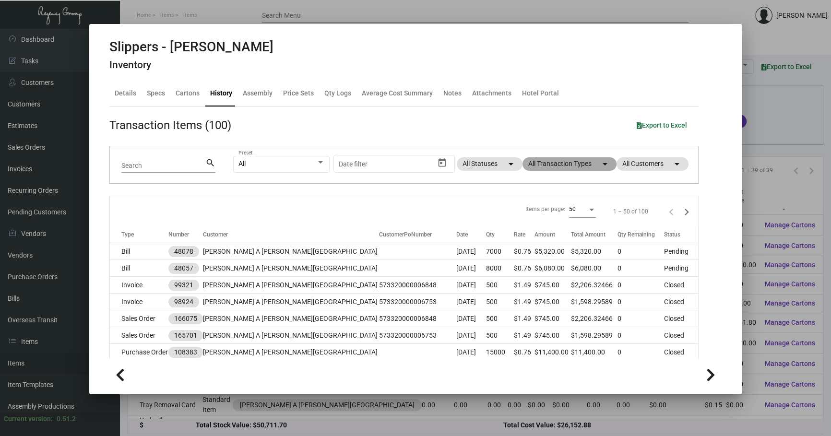
click at [584, 164] on mat-chip "All Transaction Types arrow_drop_down" at bounding box center [570, 163] width 94 height 13
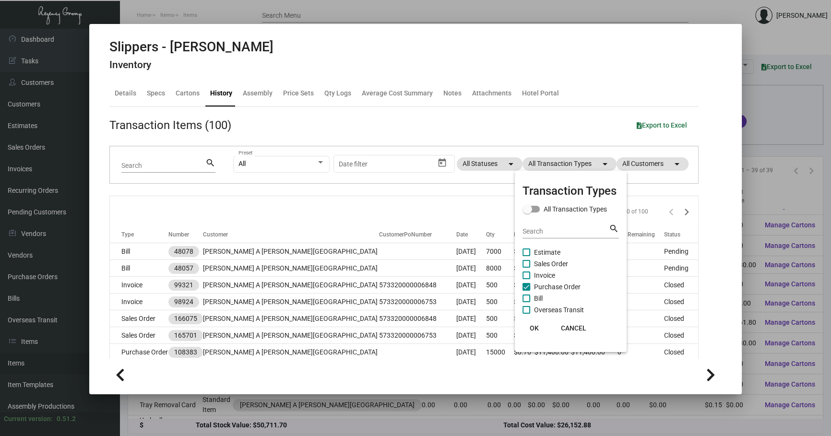
click at [548, 287] on span "Purchase Order" at bounding box center [557, 287] width 47 height 12
click at [527, 291] on input "Purchase Order" at bounding box center [526, 291] width 0 height 0
click at [548, 287] on span "Purchase Order" at bounding box center [557, 287] width 47 height 12
click at [527, 291] on input "Purchase Order" at bounding box center [526, 291] width 0 height 0
checkbox input "true"
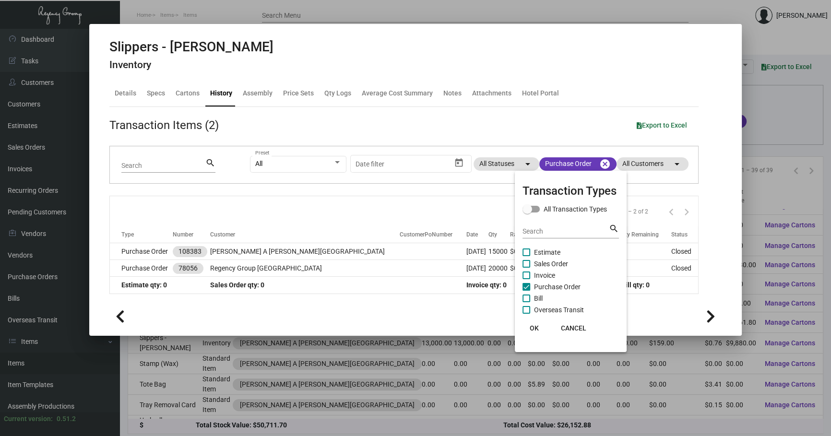
click at [271, 254] on div at bounding box center [415, 218] width 831 height 436
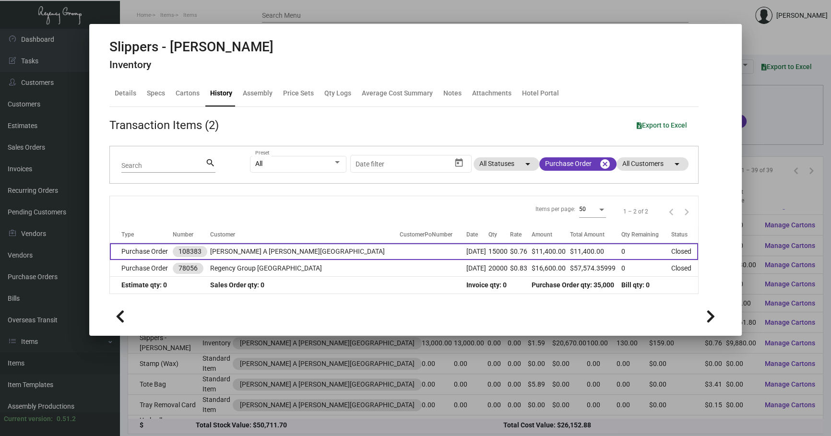
click at [271, 253] on td "[PERSON_NAME] A [PERSON_NAME][GEOGRAPHIC_DATA]" at bounding box center [305, 251] width 190 height 17
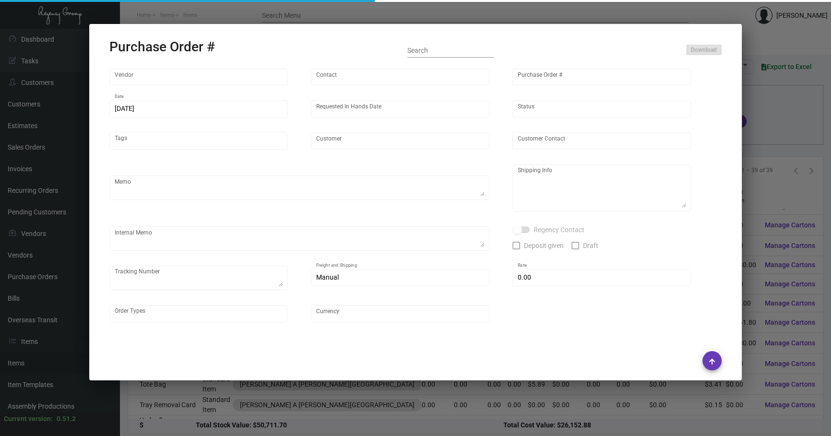
type input "HIGH HOPE JIANGSU FOCUS GARMENT CO, LTD"
type input "[PERSON_NAME]"
type input "108383"
type input "[DATE]"
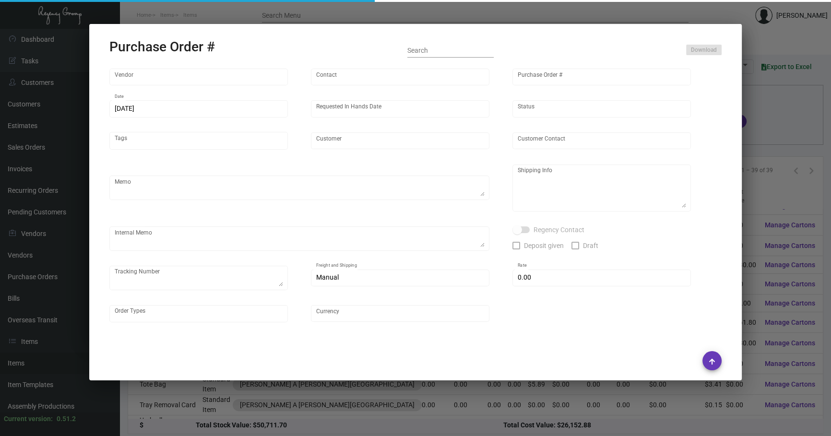
type input "[PERSON_NAME] A [PERSON_NAME][GEOGRAPHIC_DATA]"
type textarea "8K on the first batch, 7K hold shipping instruction"
type textarea "Regency Group NJ - [PERSON_NAME] [STREET_ADDRESS]"
checkbox input "true"
type input "$ 0.00"
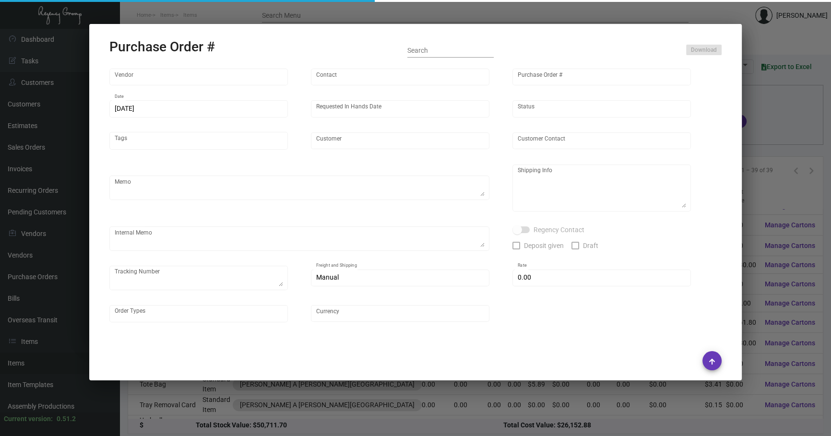
type input "United States Dollar $"
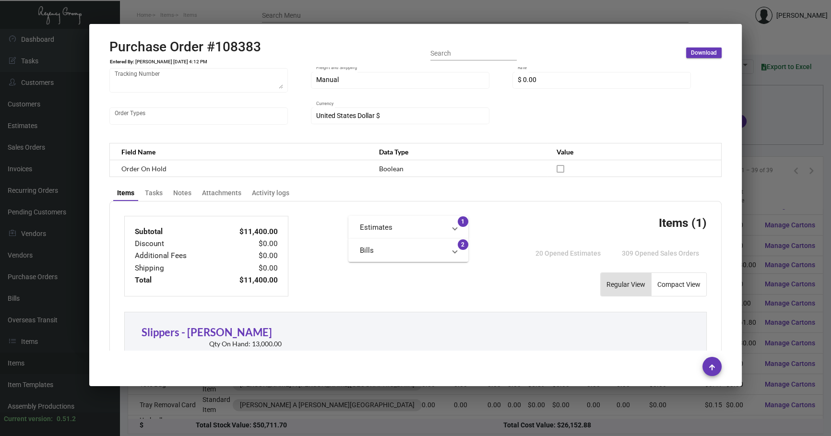
scroll to position [262, 0]
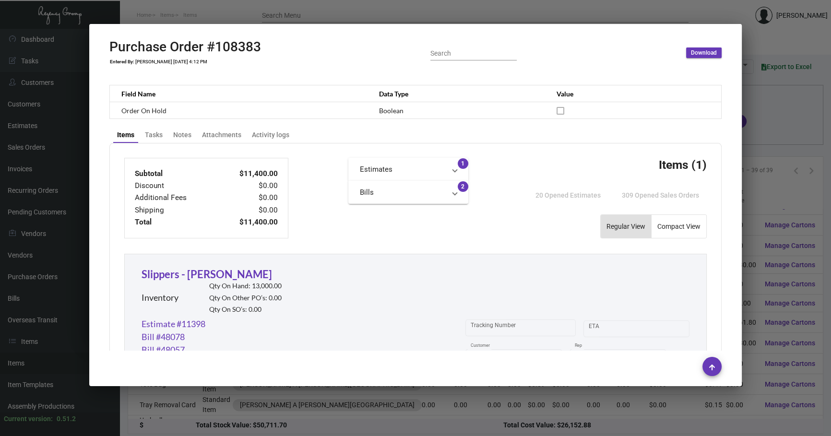
click at [294, 412] on div at bounding box center [415, 218] width 831 height 436
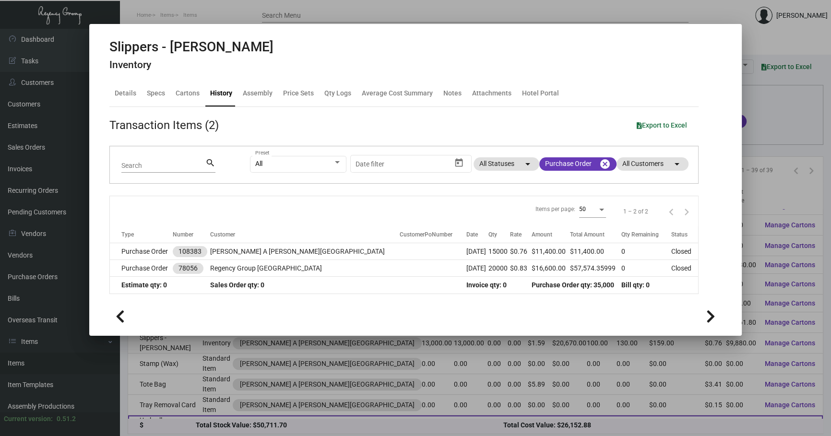
click at [161, 393] on div at bounding box center [415, 218] width 831 height 436
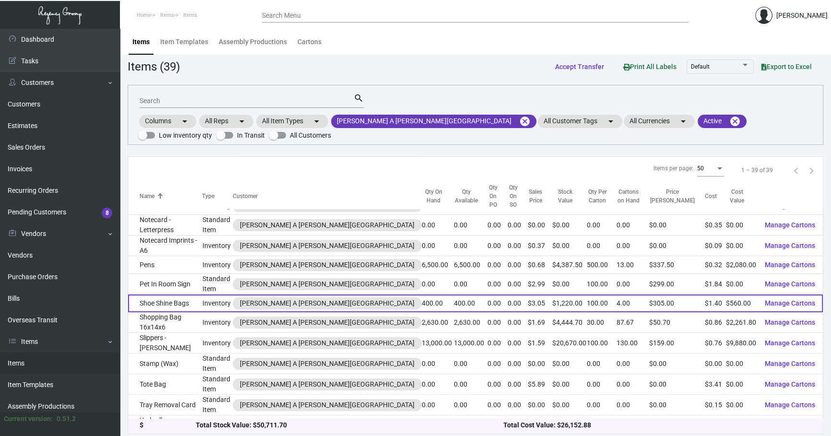
click at [169, 295] on td "Shoe Shine Bags" at bounding box center [165, 304] width 74 height 18
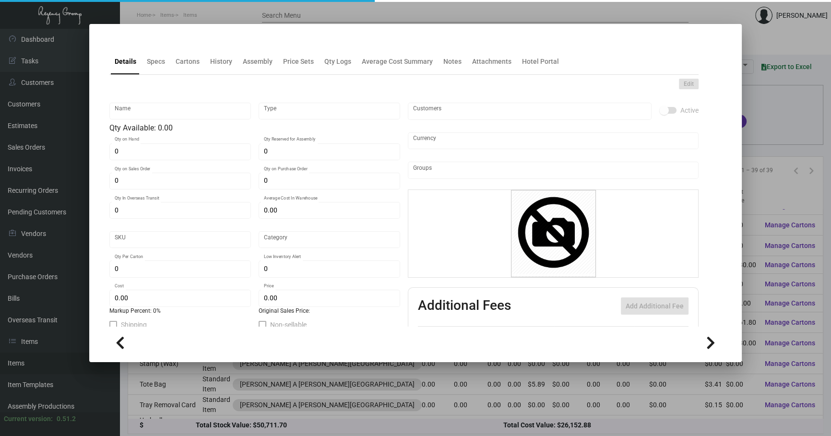
type input "Shoe Shine Bags"
type input "Inventory"
type input "400"
type input "$ 1.40"
type input "707"
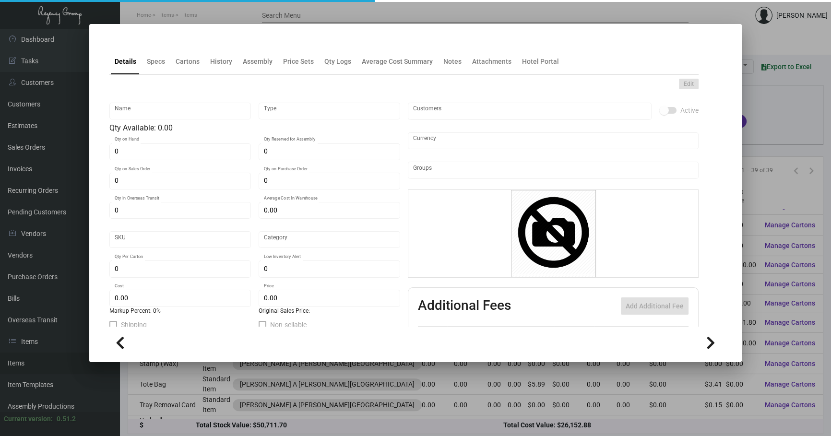
type input "Standard"
type input "100"
type input "$ 1.40"
type input "$ 3.05"
type textarea "[PERSON_NAME] Shoe Shine Bags: Size 13.5" X 15" made of 12oz. Natural Canvas Ma…"
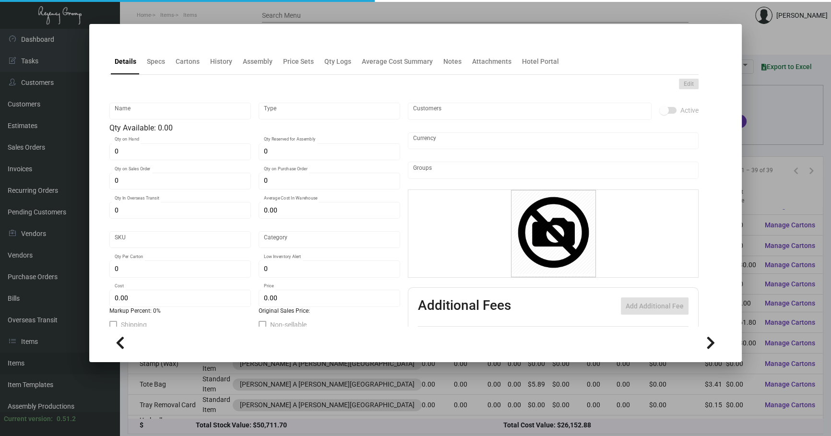
type textarea "[PERSON_NAME] Shoe Shine Bags: Size 13.5" X 15" made of 12oz. Natural Canvas Ma…"
checkbox input "true"
type input "United States Dollar $"
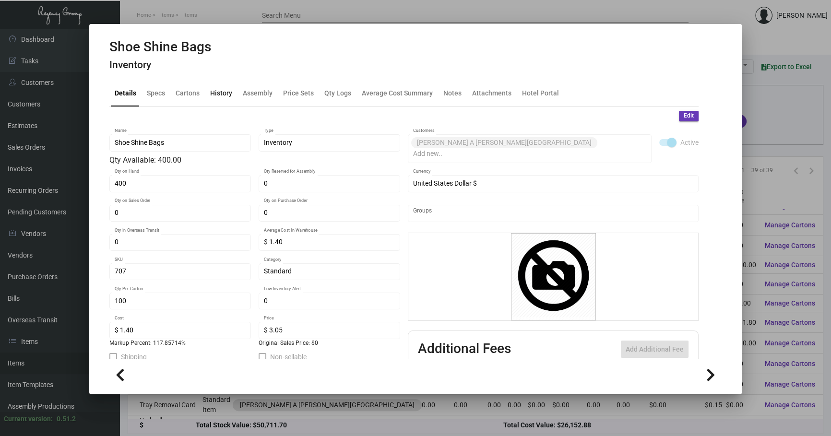
click at [230, 96] on div "History" at bounding box center [221, 93] width 22 height 10
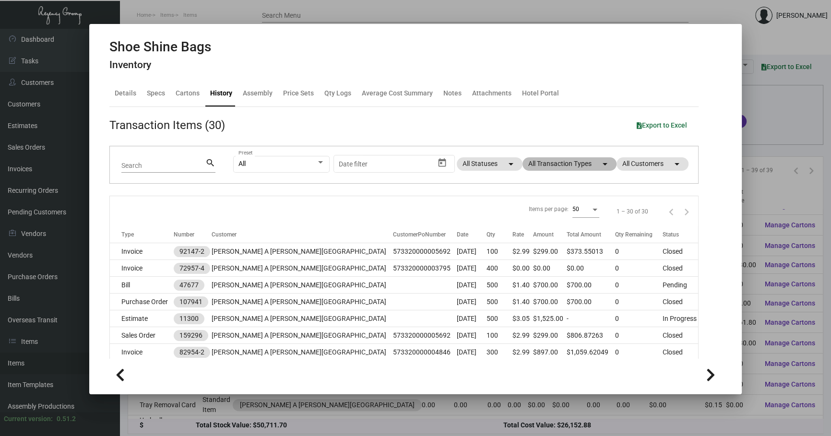
click at [577, 167] on mat-chip "All Transaction Types arrow_drop_down" at bounding box center [570, 163] width 94 height 13
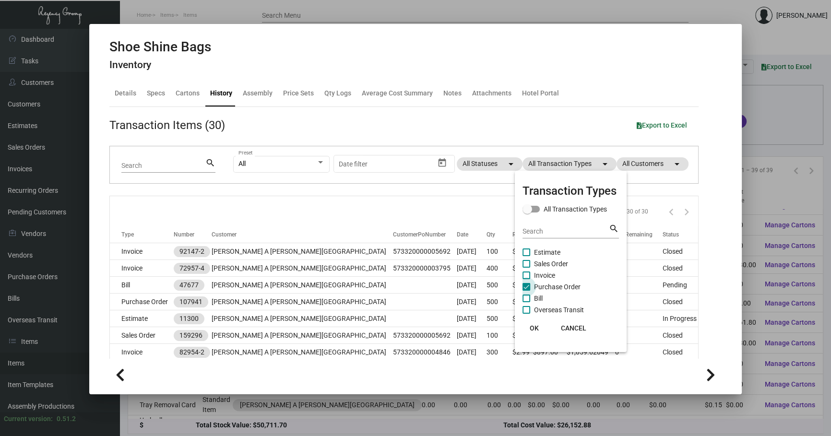
click at [568, 284] on span "Purchase Order" at bounding box center [557, 287] width 47 height 12
click at [527, 291] on input "Purchase Order" at bounding box center [526, 291] width 0 height 0
click at [568, 283] on span "Purchase Order" at bounding box center [557, 287] width 47 height 12
click at [527, 291] on input "Purchase Order" at bounding box center [526, 291] width 0 height 0
checkbox input "true"
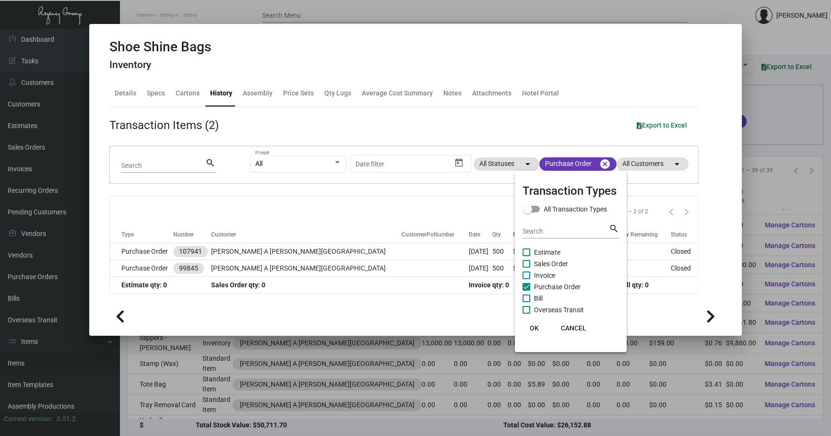
click at [365, 259] on div at bounding box center [415, 218] width 831 height 436
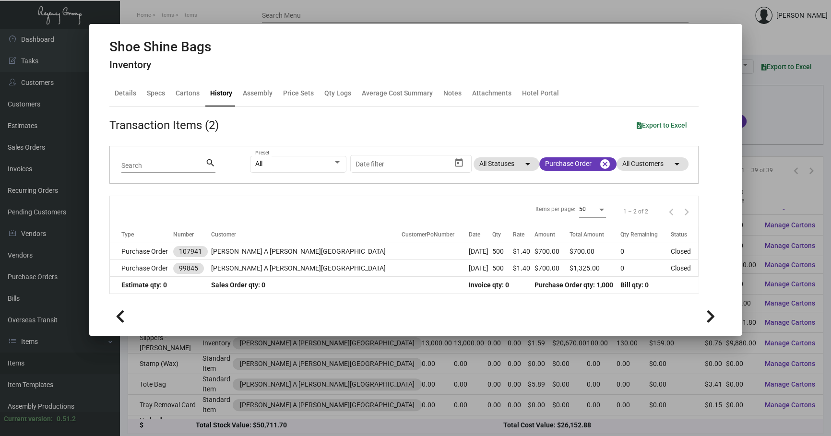
click at [317, 344] on div at bounding box center [415, 218] width 831 height 436
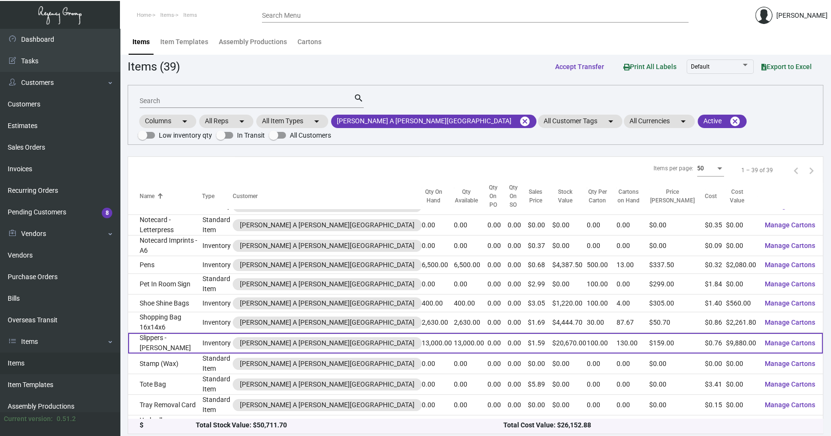
click at [202, 333] on td "Slippers - [PERSON_NAME]" at bounding box center [165, 343] width 74 height 21
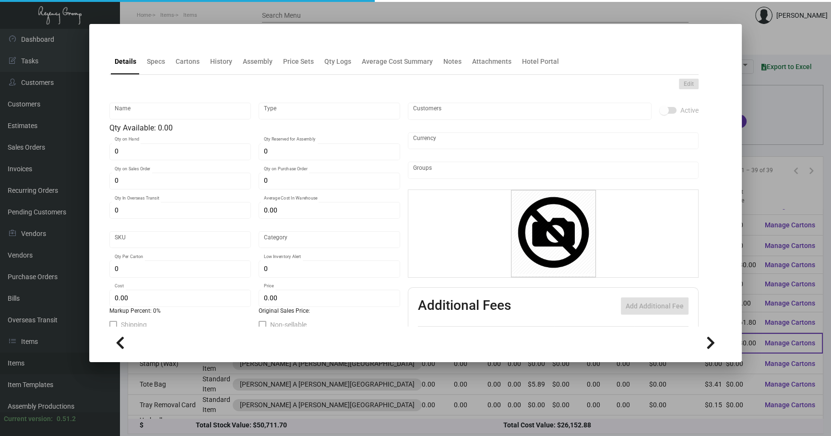
type input "Slippers - [PERSON_NAME]"
type input "Inventory"
type input "13,000"
type input "$ 0.80118"
type input "709"
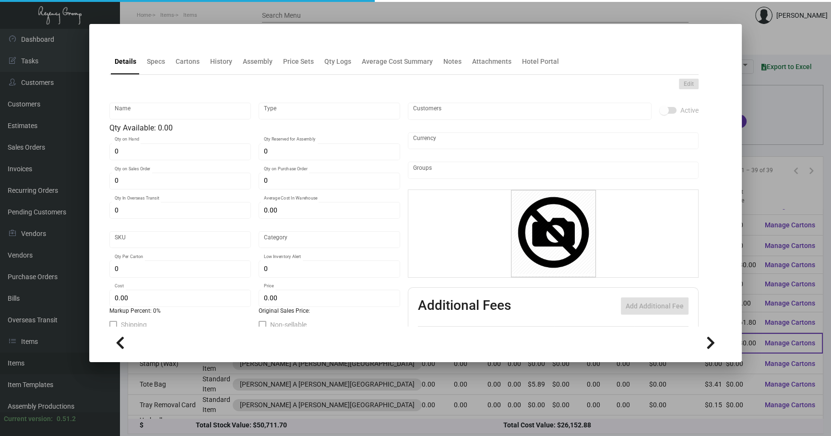
type input "Overseas"
type input "100"
type input "$ 0.76"
type input "$ 1.59"
type textarea "[PERSON_NAME] Slipper:black color cushion material , with 1 color logo embroide…"
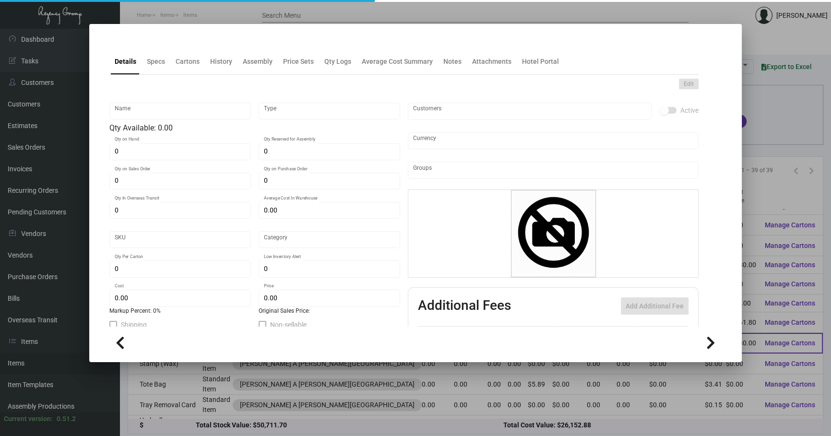
type textarea "[PERSON_NAME] Slipper:black color cushion material , with 1 color logo embroide…"
checkbox input "true"
type input "United States Dollar $"
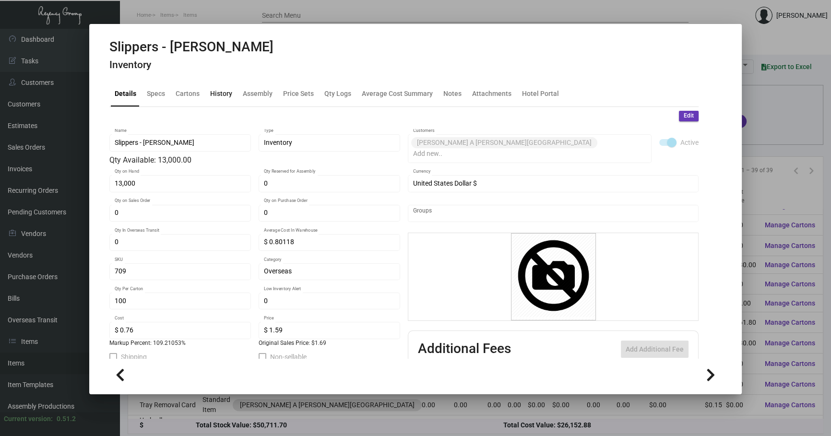
click at [225, 96] on div "History" at bounding box center [221, 93] width 22 height 10
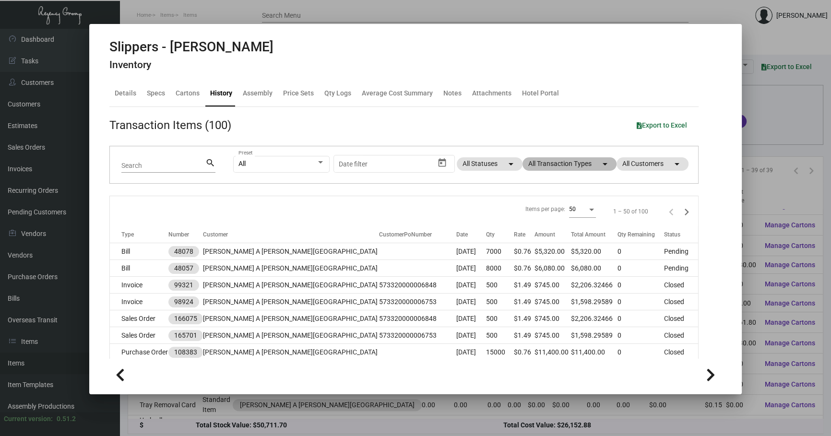
click at [565, 168] on mat-chip "All Transaction Types arrow_drop_down" at bounding box center [570, 163] width 94 height 13
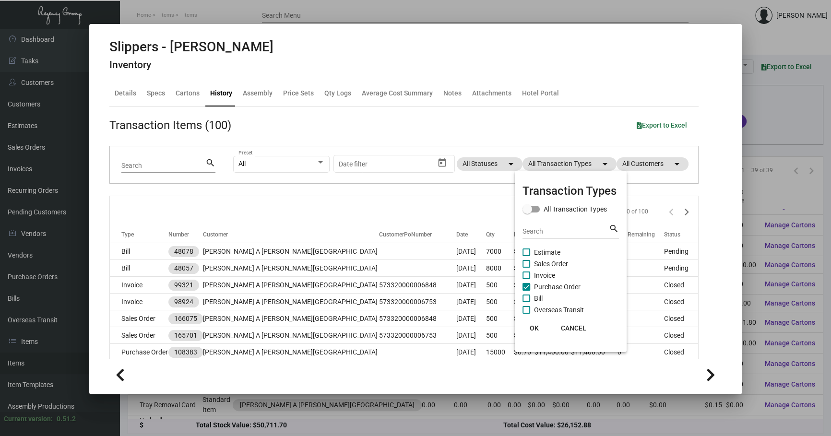
click at [558, 285] on span "Purchase Order" at bounding box center [557, 287] width 47 height 12
click at [527, 291] on input "Purchase Order" at bounding box center [526, 291] width 0 height 0
click at [558, 285] on span "Purchase Order" at bounding box center [557, 287] width 47 height 12
click at [527, 291] on input "Purchase Order" at bounding box center [526, 291] width 0 height 0
checkbox input "true"
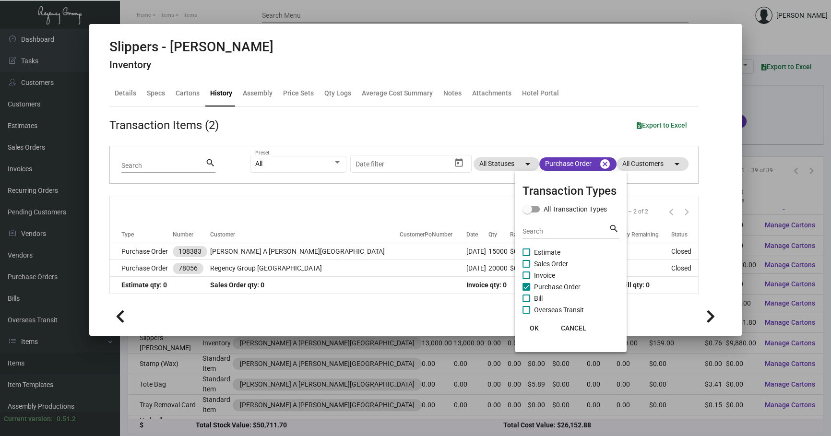
click at [385, 211] on div at bounding box center [415, 218] width 831 height 436
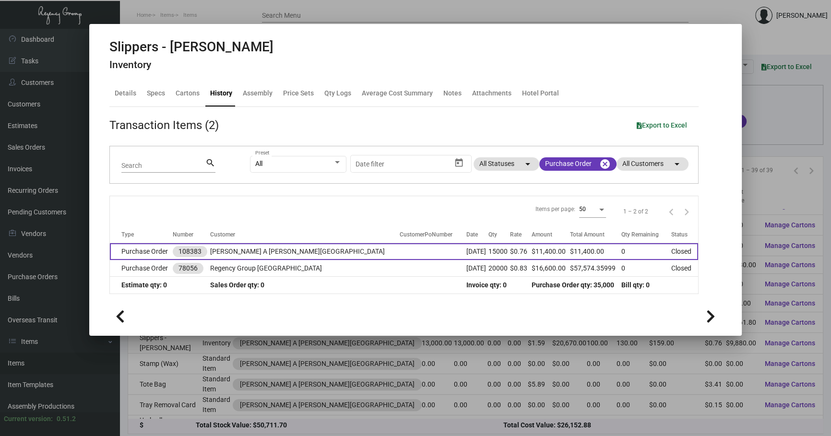
click at [400, 249] on td at bounding box center [433, 251] width 67 height 17
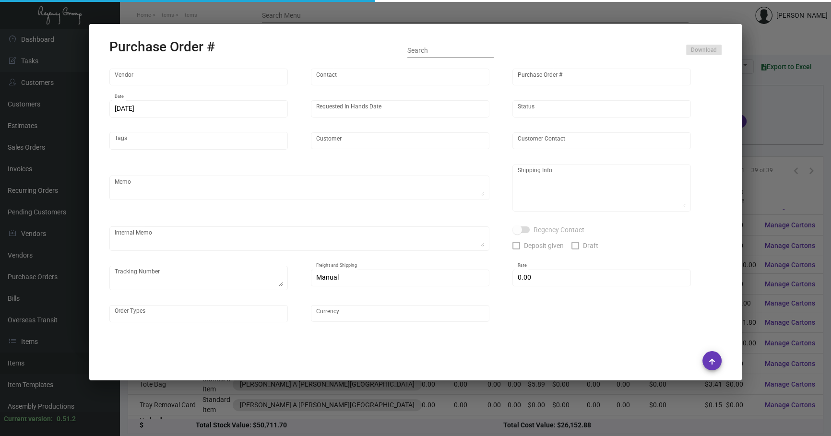
type input "HIGH HOPE JIANGSU FOCUS GARMENT CO, LTD"
type input "[PERSON_NAME]"
type input "108383"
type input "[DATE]"
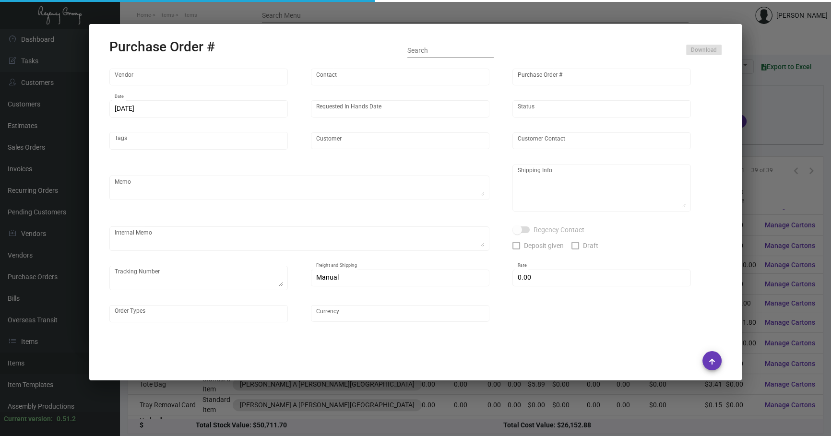
type input "[PERSON_NAME] A [PERSON_NAME][GEOGRAPHIC_DATA]"
type textarea "8K on the first batch, 7K hold shipping instruction"
type textarea "Regency Group NJ - [PERSON_NAME] [STREET_ADDRESS]"
checkbox input "true"
type input "$ 0.00"
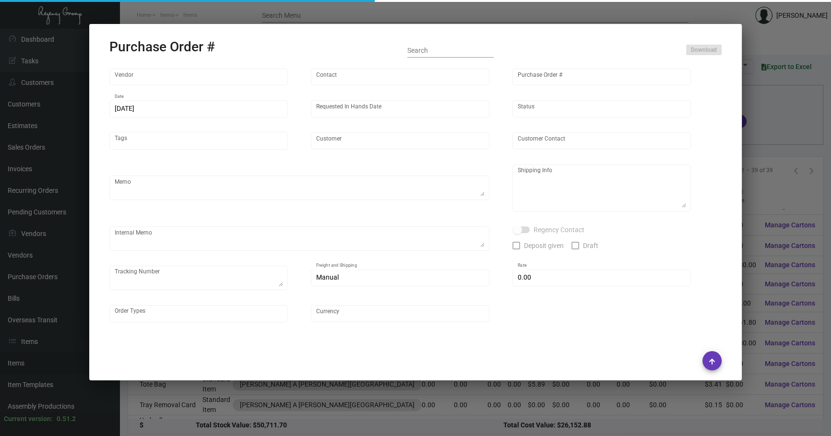
type input "United States Dollar $"
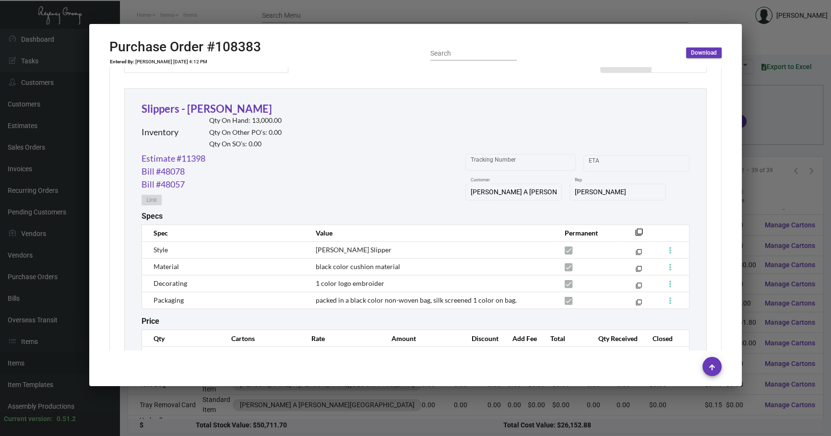
scroll to position [451, 0]
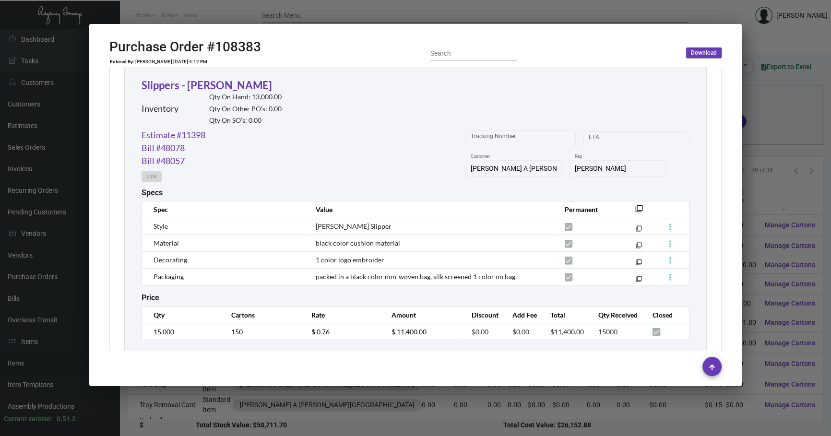
click at [422, 422] on div at bounding box center [415, 218] width 831 height 436
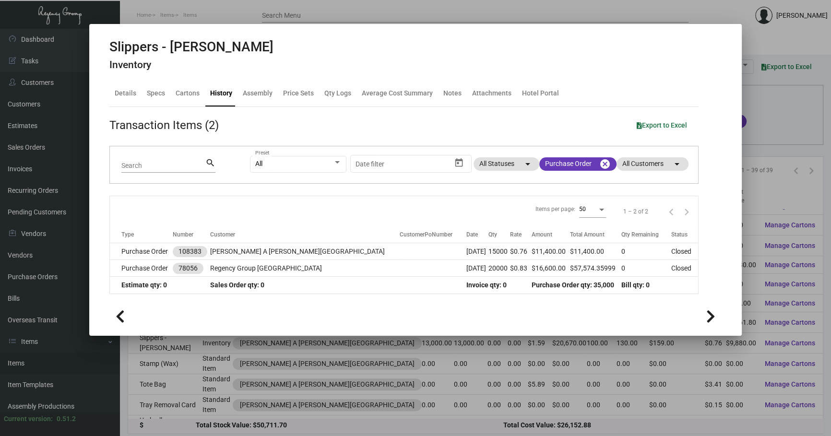
click at [422, 422] on div at bounding box center [415, 218] width 831 height 436
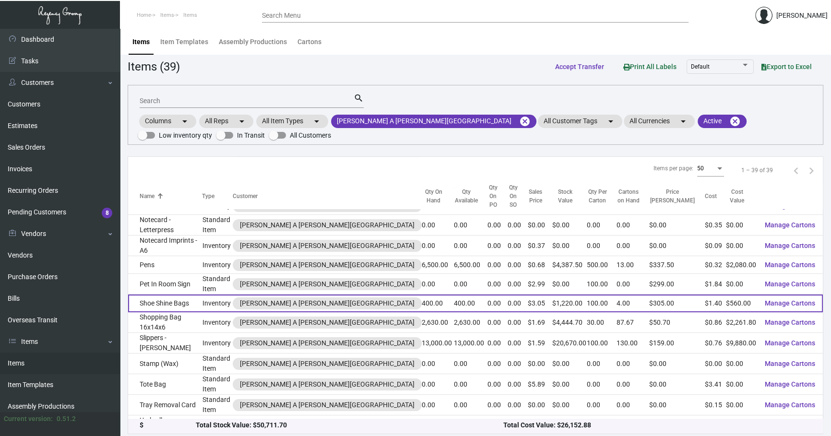
click at [192, 295] on td "Shoe Shine Bags" at bounding box center [165, 304] width 74 height 18
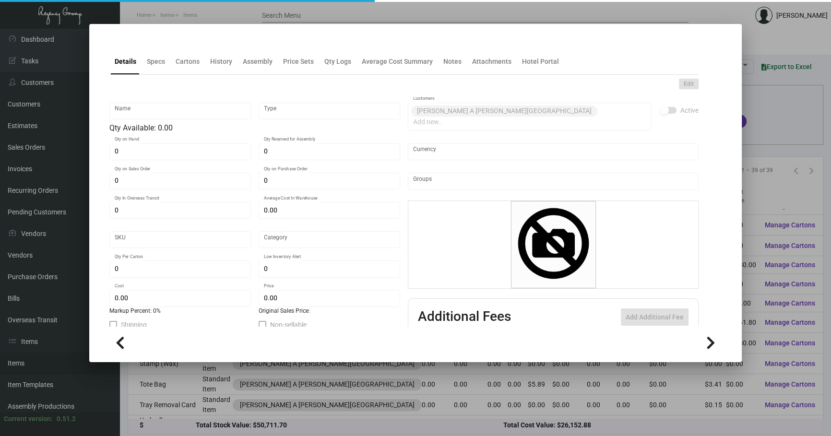
type input "Shoe Shine Bags"
type input "Inventory"
type input "400"
type input "$ 1.40"
type input "707"
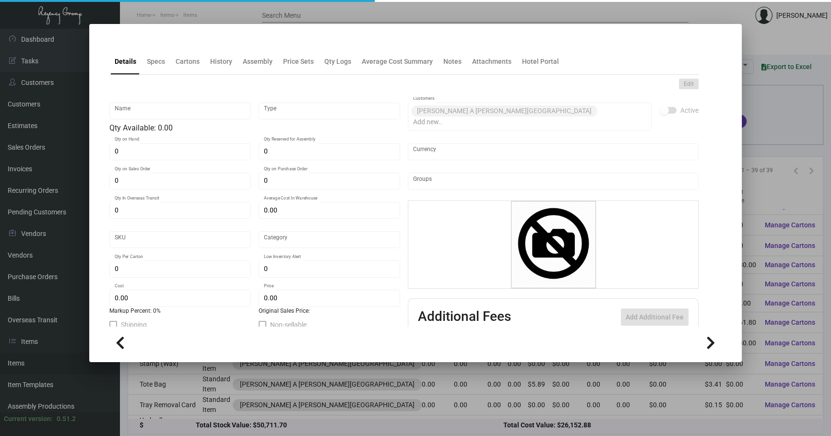
type input "Standard"
type input "100"
type input "$ 1.40"
type input "$ 3.05"
type textarea "[PERSON_NAME] Shoe Shine Bags: Size 13.5" X 15" made of 12oz. Natural Canvas Ma…"
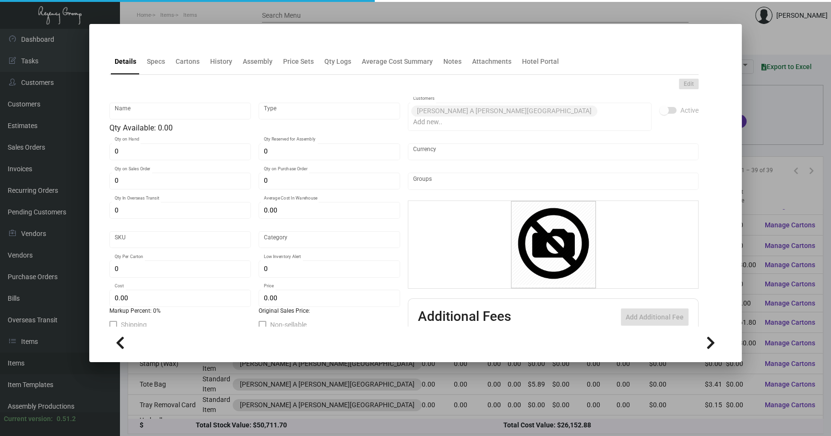
type textarea "[PERSON_NAME] Shoe Shine Bags: Size 13.5" X 15" made of 12oz. Natural Canvas Ma…"
checkbox input "true"
type input "United States Dollar $"
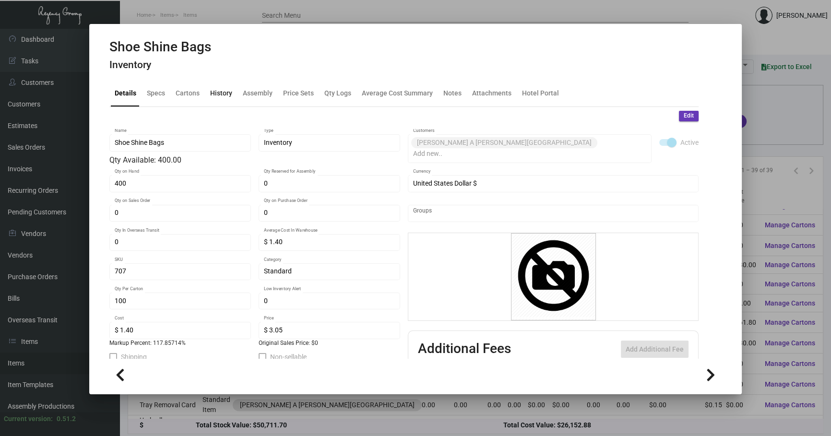
click at [227, 94] on div "History" at bounding box center [221, 93] width 22 height 10
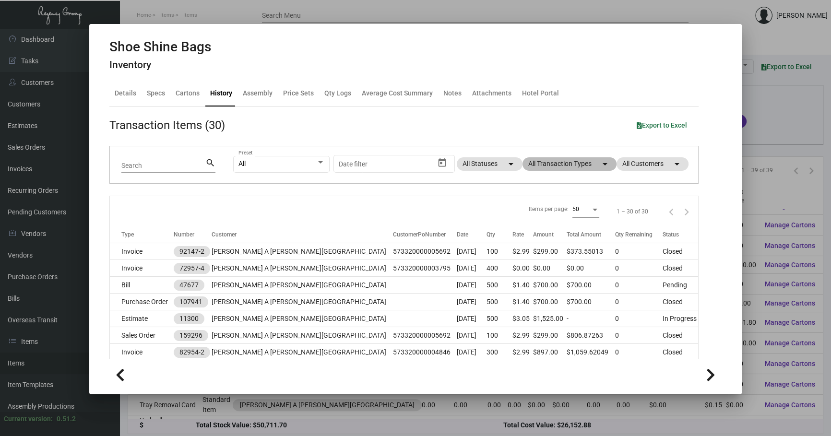
click at [561, 165] on mat-chip "All Transaction Types arrow_drop_down" at bounding box center [570, 163] width 94 height 13
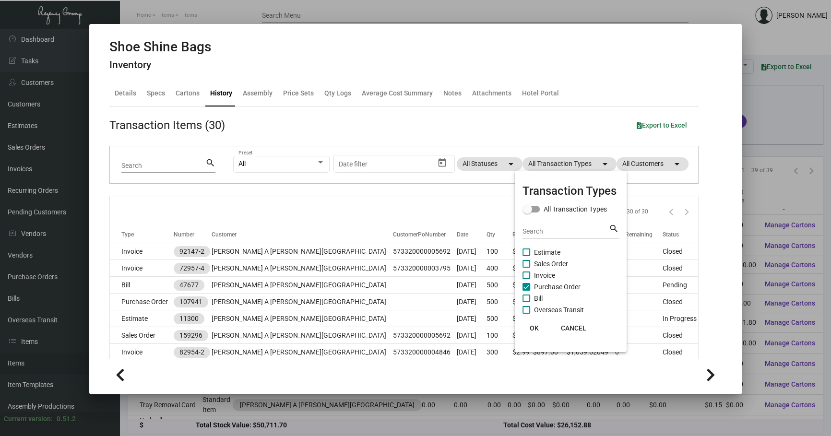
click at [560, 290] on span "Purchase Order" at bounding box center [557, 287] width 47 height 12
click at [527, 291] on input "Purchase Order" at bounding box center [526, 291] width 0 height 0
click at [554, 298] on mat-checkbox "Bill" at bounding box center [571, 299] width 96 height 12
click at [558, 287] on span "Purchase Order" at bounding box center [557, 287] width 47 height 12
click at [527, 291] on input "Purchase Order" at bounding box center [526, 291] width 0 height 0
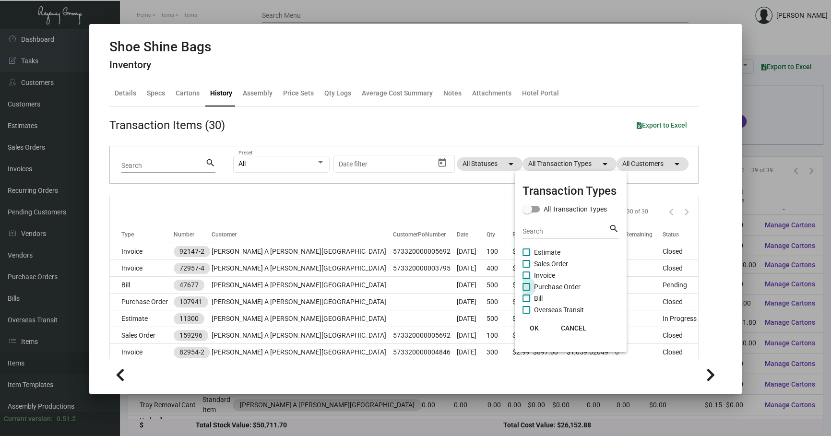
click at [558, 287] on span "Purchase Order" at bounding box center [557, 287] width 47 height 12
click at [527, 291] on input "Purchase Order" at bounding box center [526, 291] width 0 height 0
click at [533, 288] on label "Purchase Order" at bounding box center [552, 287] width 58 height 12
click at [527, 291] on input "Purchase Order" at bounding box center [526, 291] width 0 height 0
checkbox input "true"
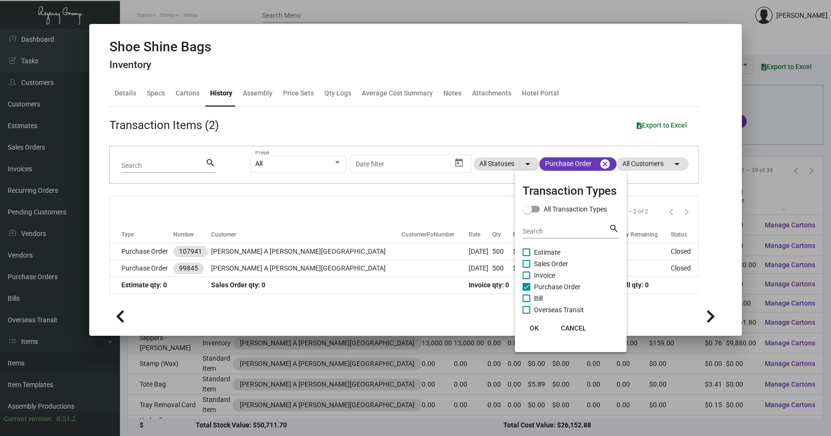
click at [412, 251] on div at bounding box center [415, 218] width 831 height 436
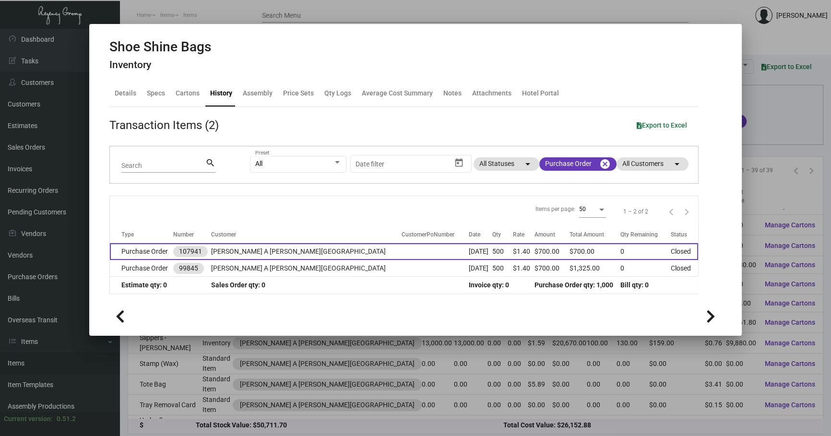
click at [411, 251] on td at bounding box center [435, 251] width 67 height 17
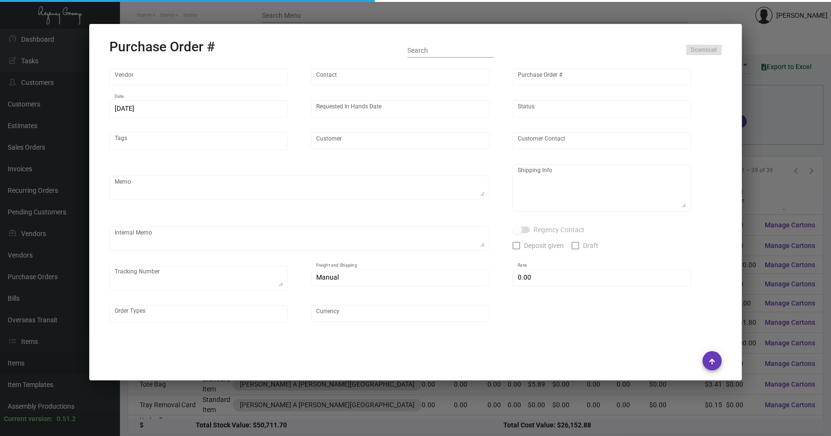
type input "Hangzhou [PERSON_NAME] Leisure Product Co. LTD"
type input "[PERSON_NAME]"
type input "107941"
type input "[DATE]"
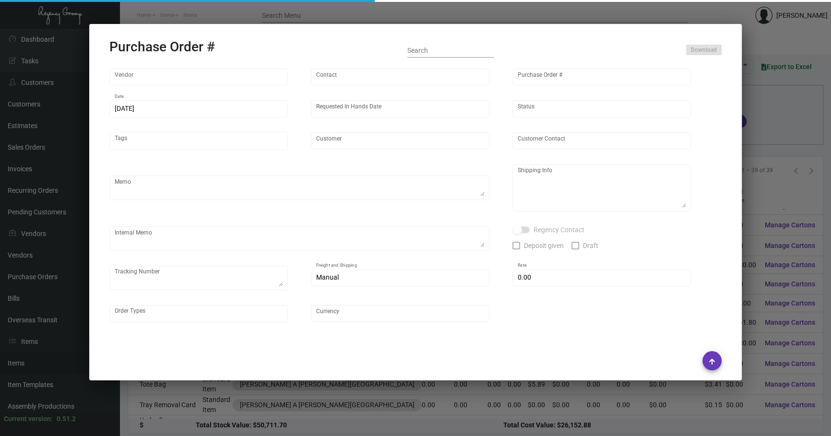
type input "[PERSON_NAME] A [PERSON_NAME][GEOGRAPHIC_DATA]"
type textarea "Please ship by boat to our NJ warehouse."
type textarea "Regency Group NJ - [PERSON_NAME] [STREET_ADDRESS]"
checkbox input "true"
type input "$ 0.00"
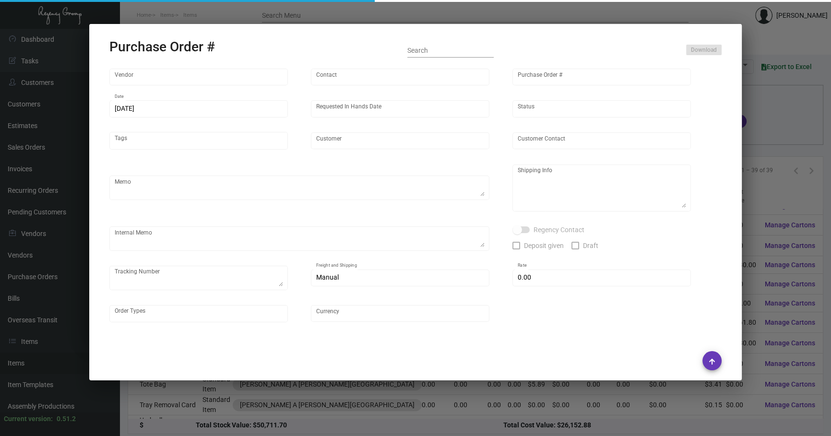
type input "United States Dollar $"
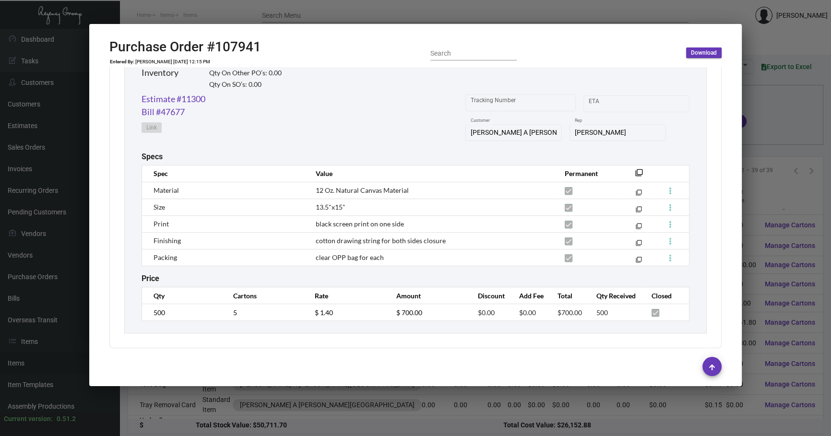
scroll to position [488, 0]
click at [635, 171] on mat-icon "filter_none" at bounding box center [639, 175] width 8 height 8
click at [199, 95] on link "Estimate #11300" at bounding box center [174, 98] width 64 height 13
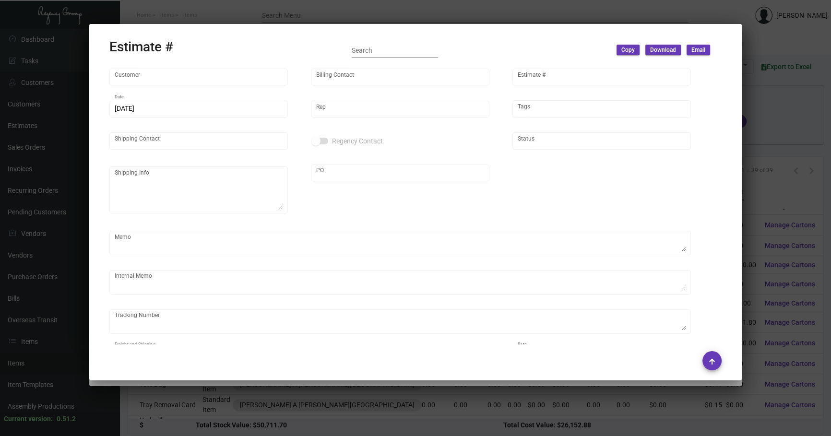
type input "[PERSON_NAME] A [PERSON_NAME][GEOGRAPHIC_DATA]"
type input "Accounts Payable"
type input "11300"
type input "[DATE]"
type input "[PERSON_NAME]"
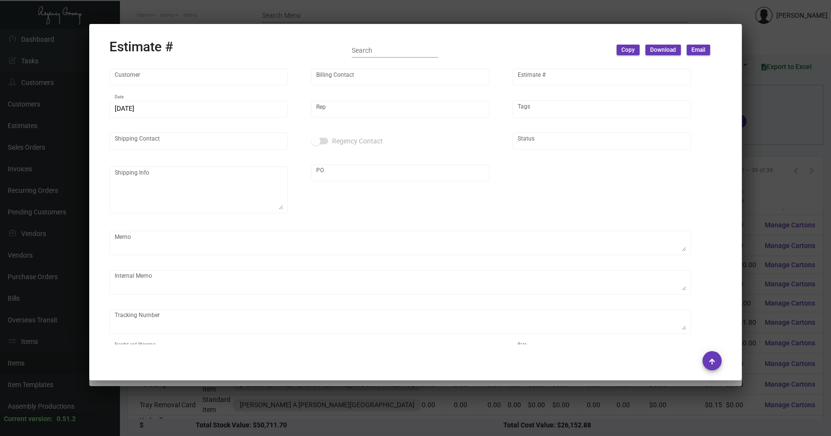
type input "[PERSON_NAME]"
type input "United States Dollar $"
type input "8.00000 %"
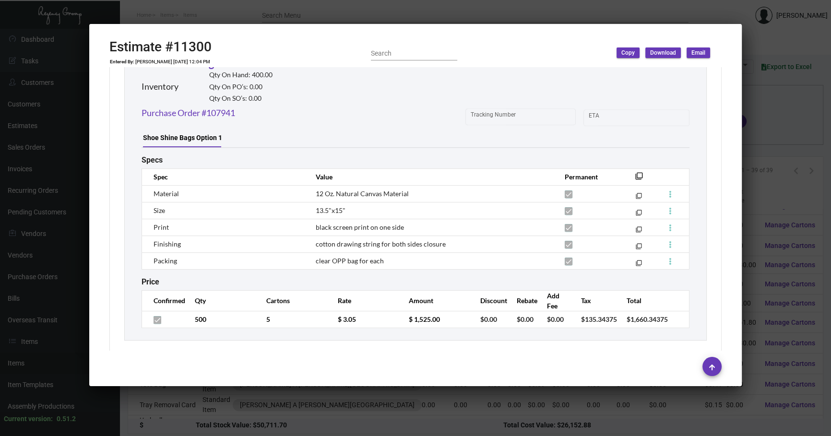
scroll to position [559, 0]
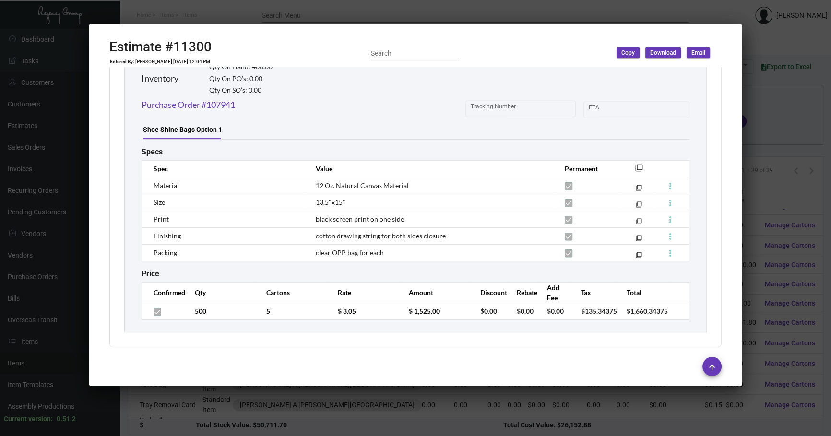
click at [203, 411] on div at bounding box center [415, 218] width 831 height 436
click at [203, 410] on div at bounding box center [415, 218] width 831 height 436
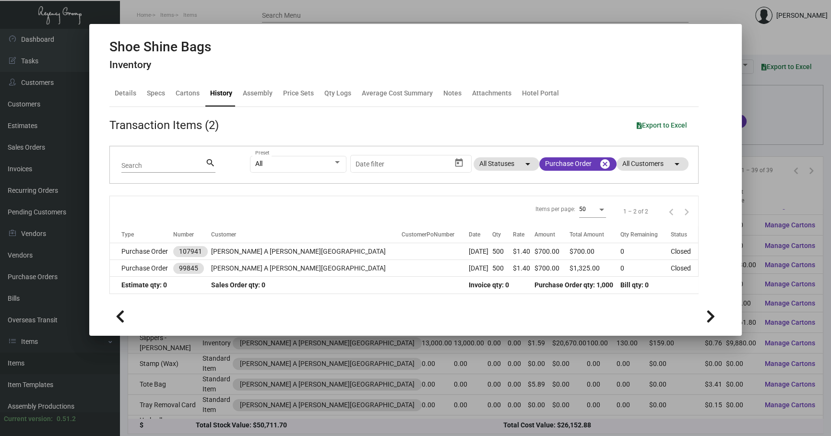
click at [177, 381] on div at bounding box center [415, 218] width 831 height 436
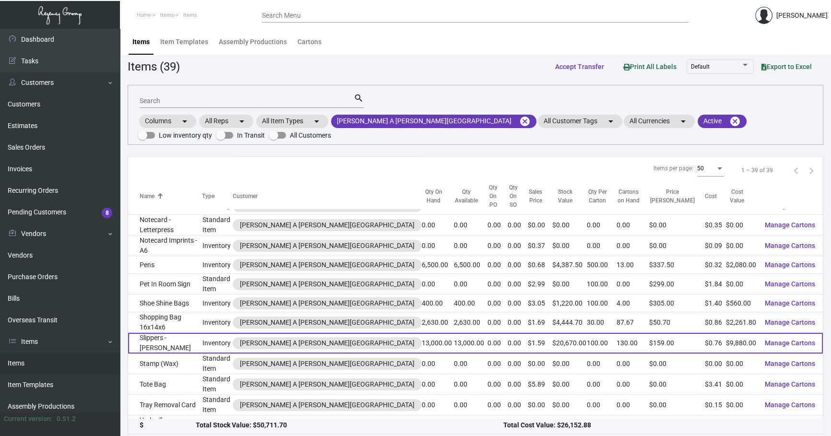
click at [182, 333] on td "Slippers - [PERSON_NAME]" at bounding box center [165, 343] width 74 height 21
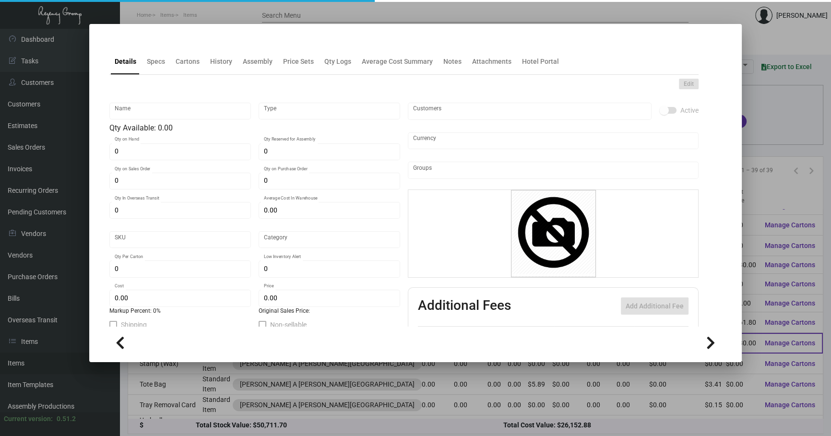
type input "Slippers - [PERSON_NAME]"
type input "Inventory"
type input "13,000"
type input "$ 0.80118"
type input "709"
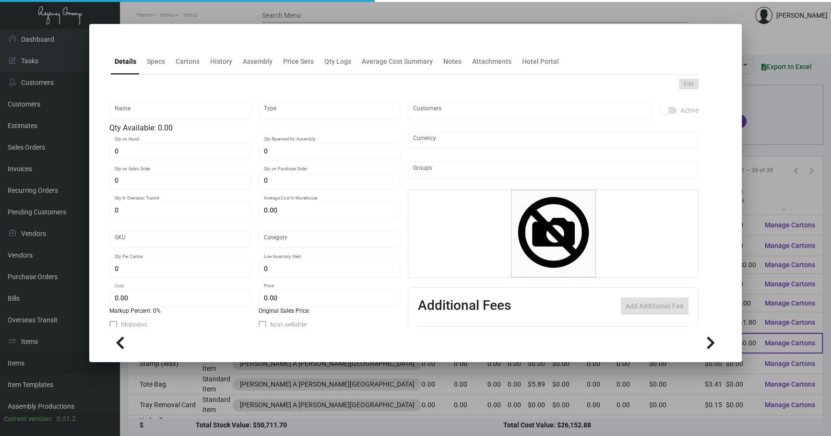
type input "Overseas"
type input "100"
type input "$ 0.76"
type input "$ 1.59"
type textarea "[PERSON_NAME] Slipper:black color cushion material , with 1 color logo embroide…"
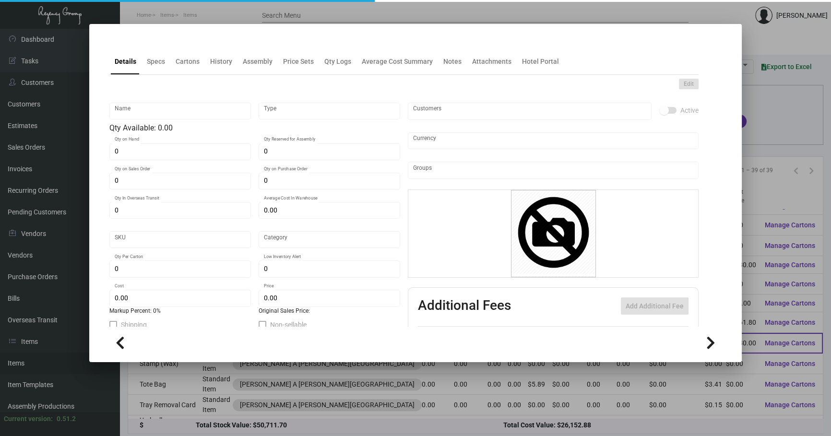
type textarea "[PERSON_NAME] Slipper:black color cushion material , with 1 color logo embroide…"
checkbox input "true"
type input "United States Dollar $"
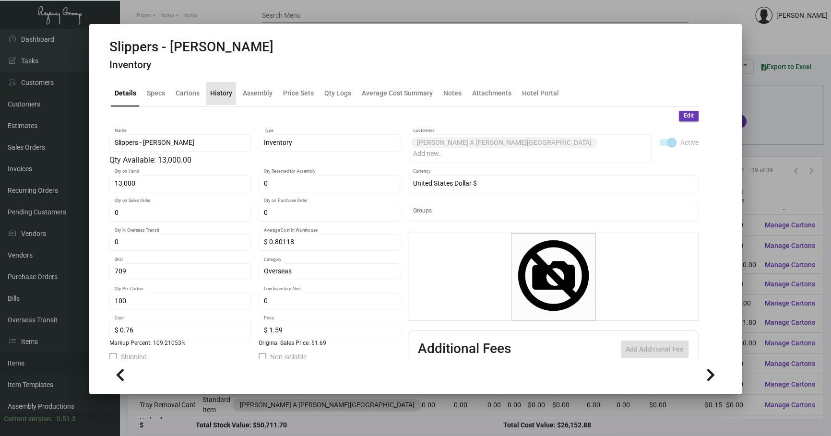
click at [215, 94] on div "History" at bounding box center [221, 93] width 22 height 10
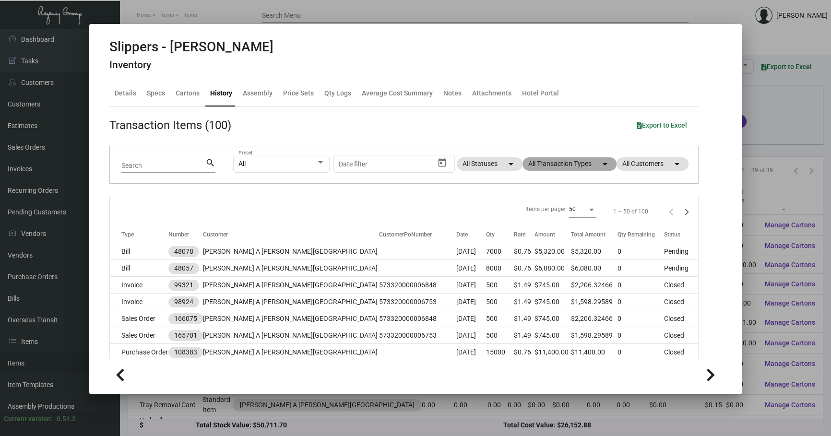
click at [583, 168] on mat-chip "All Transaction Types arrow_drop_down" at bounding box center [570, 163] width 94 height 13
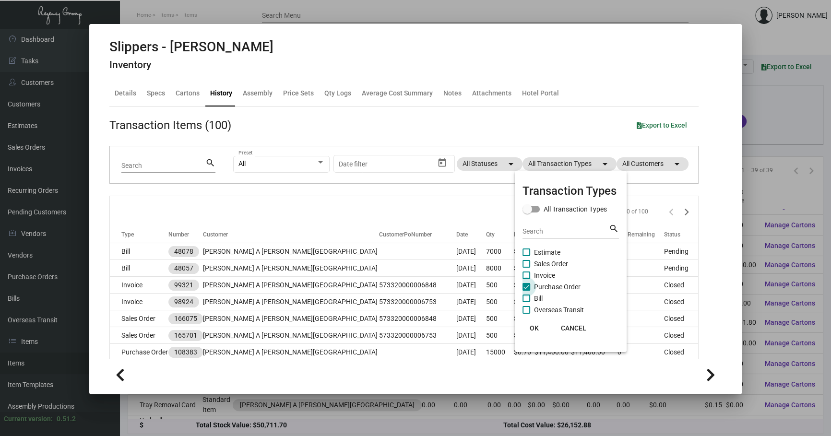
click at [564, 286] on span "Purchase Order" at bounding box center [557, 287] width 47 height 12
click at [527, 291] on input "Purchase Order" at bounding box center [526, 291] width 0 height 0
click at [564, 286] on span "Purchase Order" at bounding box center [557, 287] width 47 height 12
click at [527, 291] on input "Purchase Order" at bounding box center [526, 291] width 0 height 0
checkbox input "true"
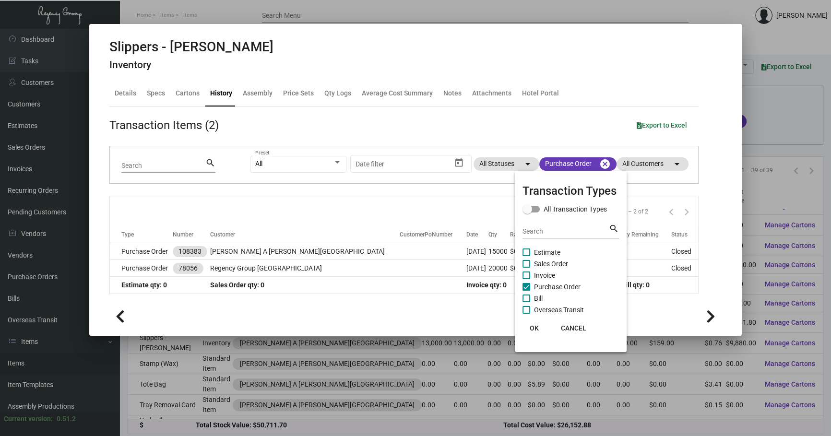
click at [370, 207] on div at bounding box center [415, 218] width 831 height 436
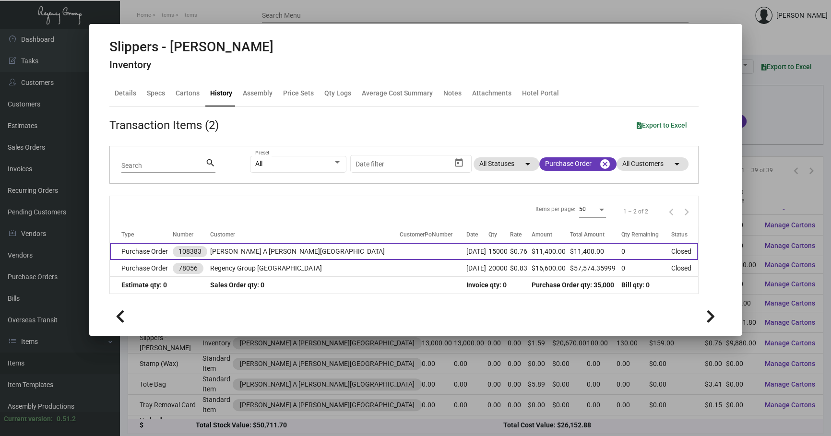
click at [400, 249] on td at bounding box center [433, 251] width 67 height 17
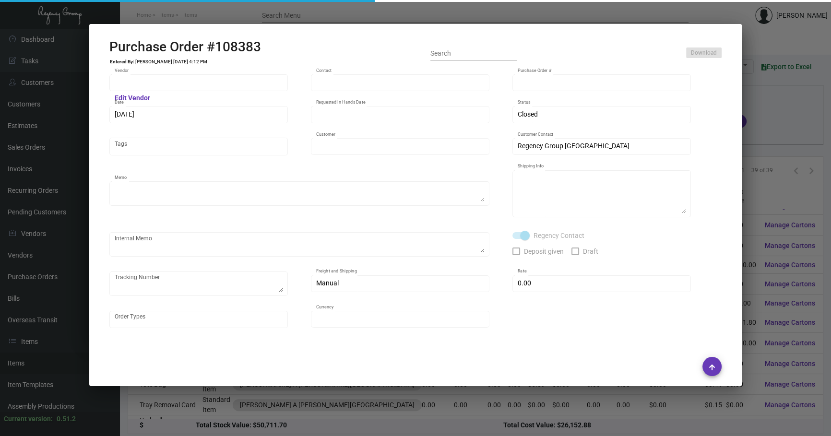
type input "HIGH HOPE JIANGSU FOCUS GARMENT CO, LTD"
type input "[PERSON_NAME]"
type input "108383"
type input "[DATE]"
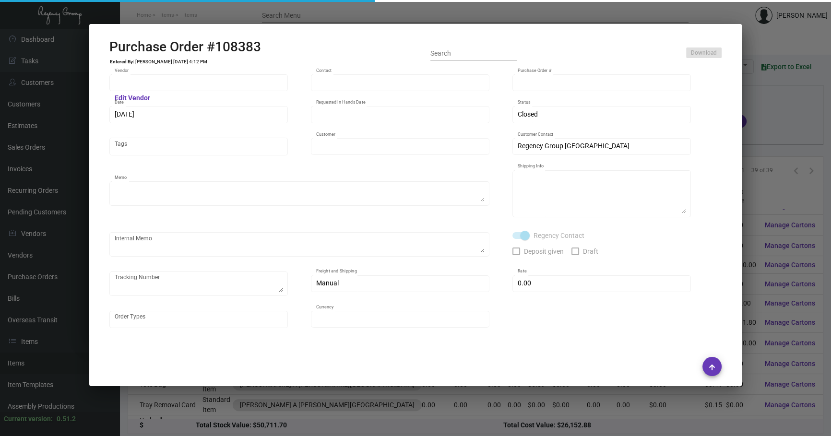
type input "[PERSON_NAME] A [PERSON_NAME][GEOGRAPHIC_DATA]"
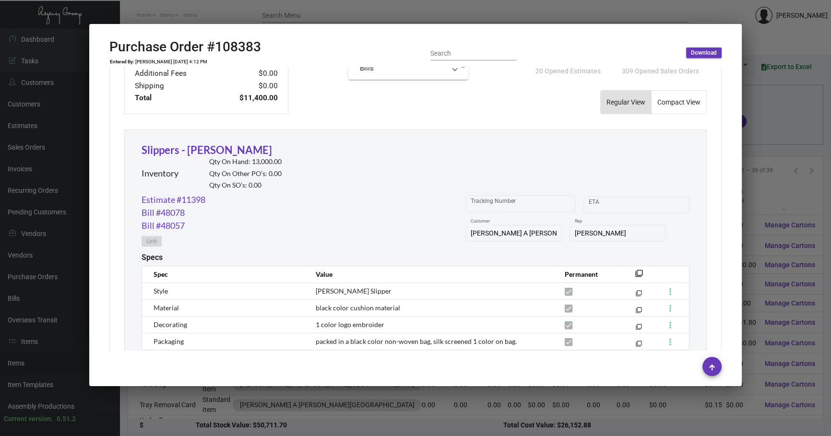
scroll to position [471, 0]
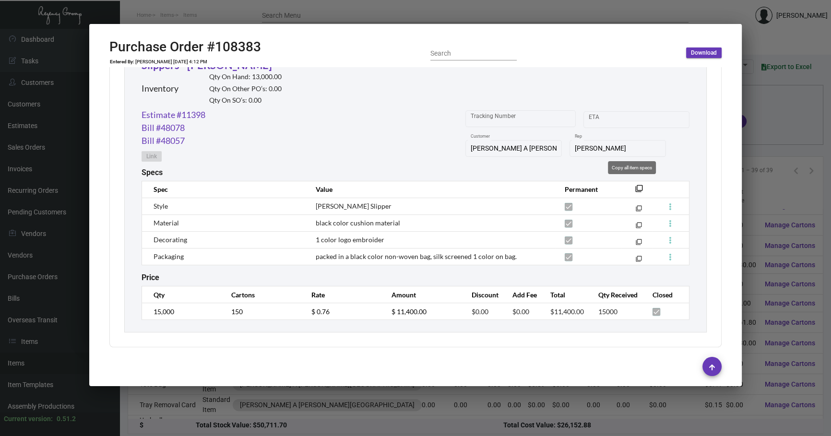
drag, startPoint x: 634, startPoint y: 187, endPoint x: 639, endPoint y: 187, distance: 5.8
click at [635, 188] on mat-icon "filter_none" at bounding box center [639, 192] width 8 height 8
click at [192, 113] on link "Estimate #11398" at bounding box center [174, 114] width 64 height 13
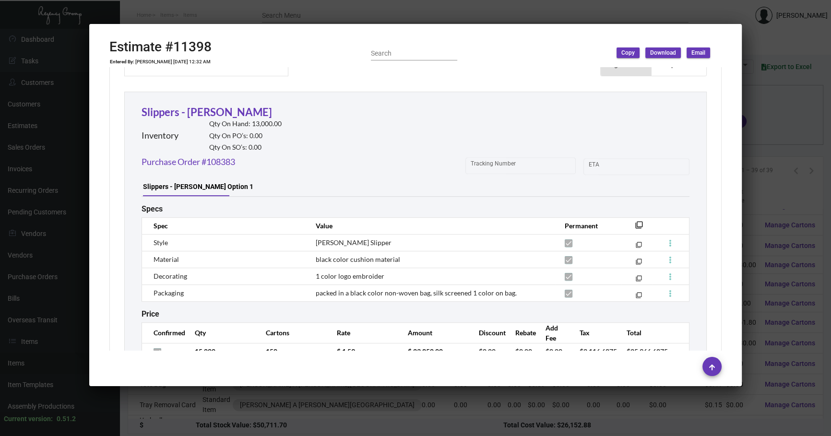
scroll to position [499, 0]
